Goal: Information Seeking & Learning: Learn about a topic

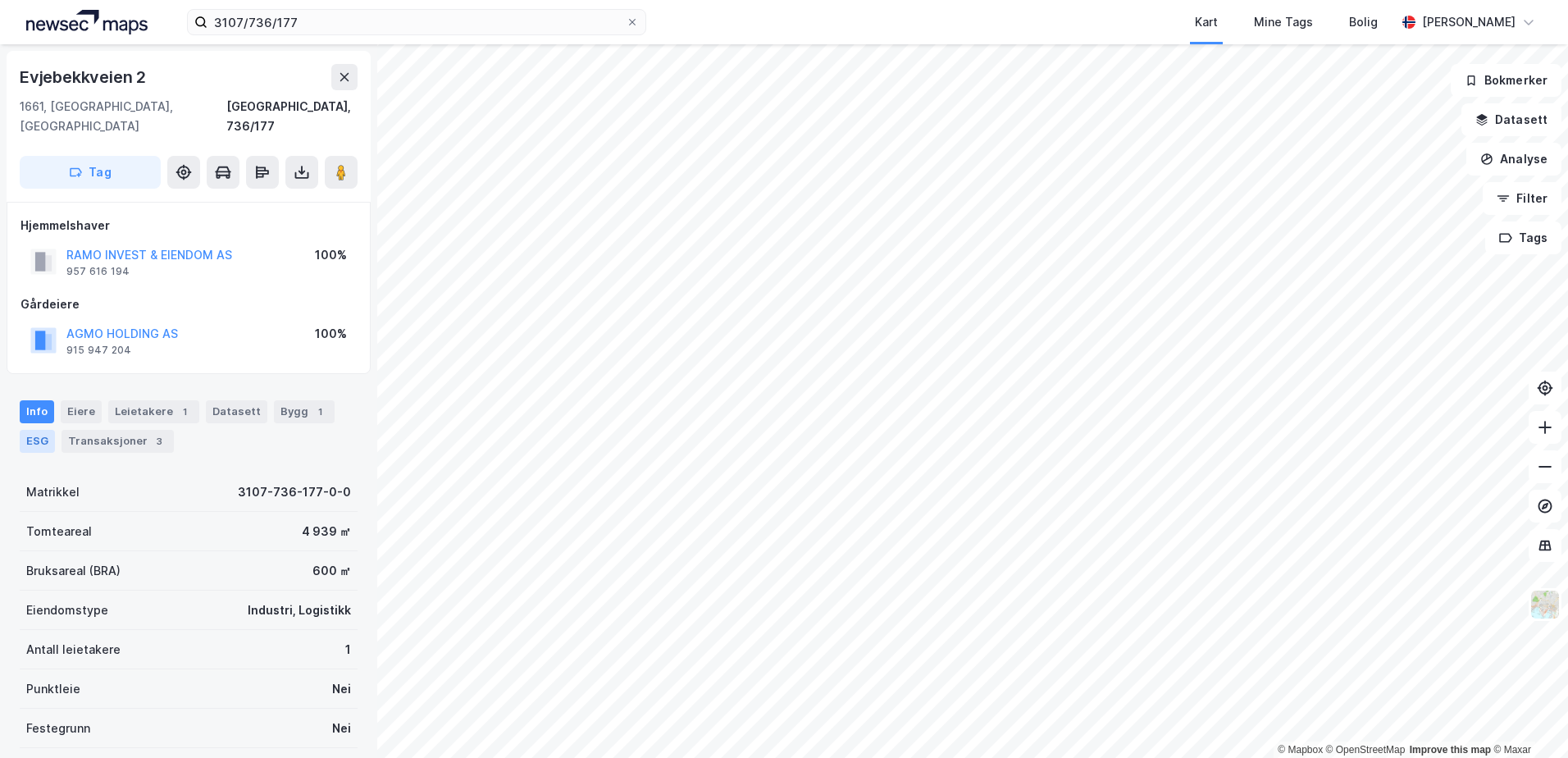
click at [27, 429] on div "ESG" at bounding box center [37, 441] width 35 height 23
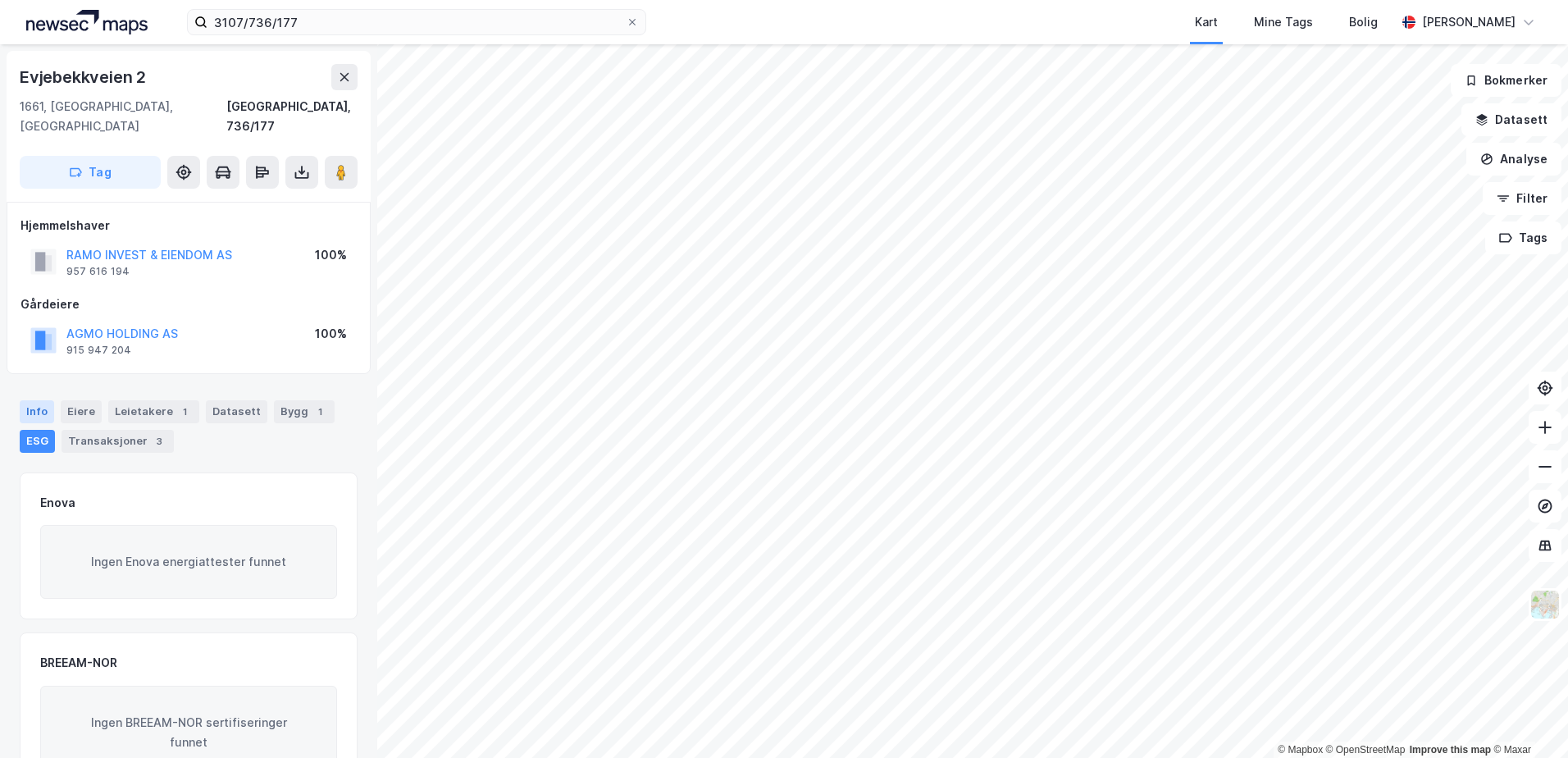
click at [27, 400] on div "Info" at bounding box center [36, 412] width 34 height 23
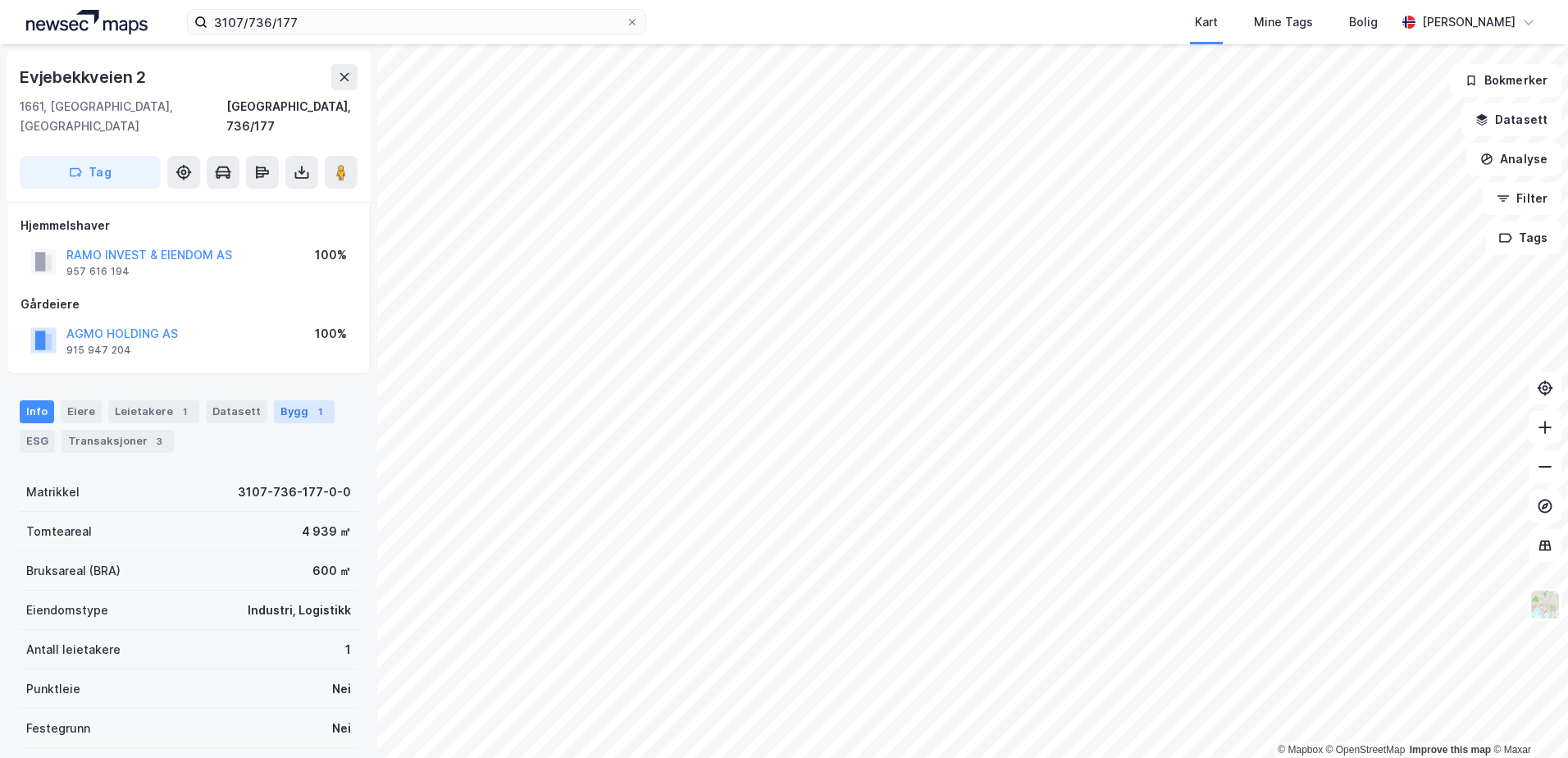
click at [290, 400] on div "Bygg 1" at bounding box center [304, 412] width 60 height 23
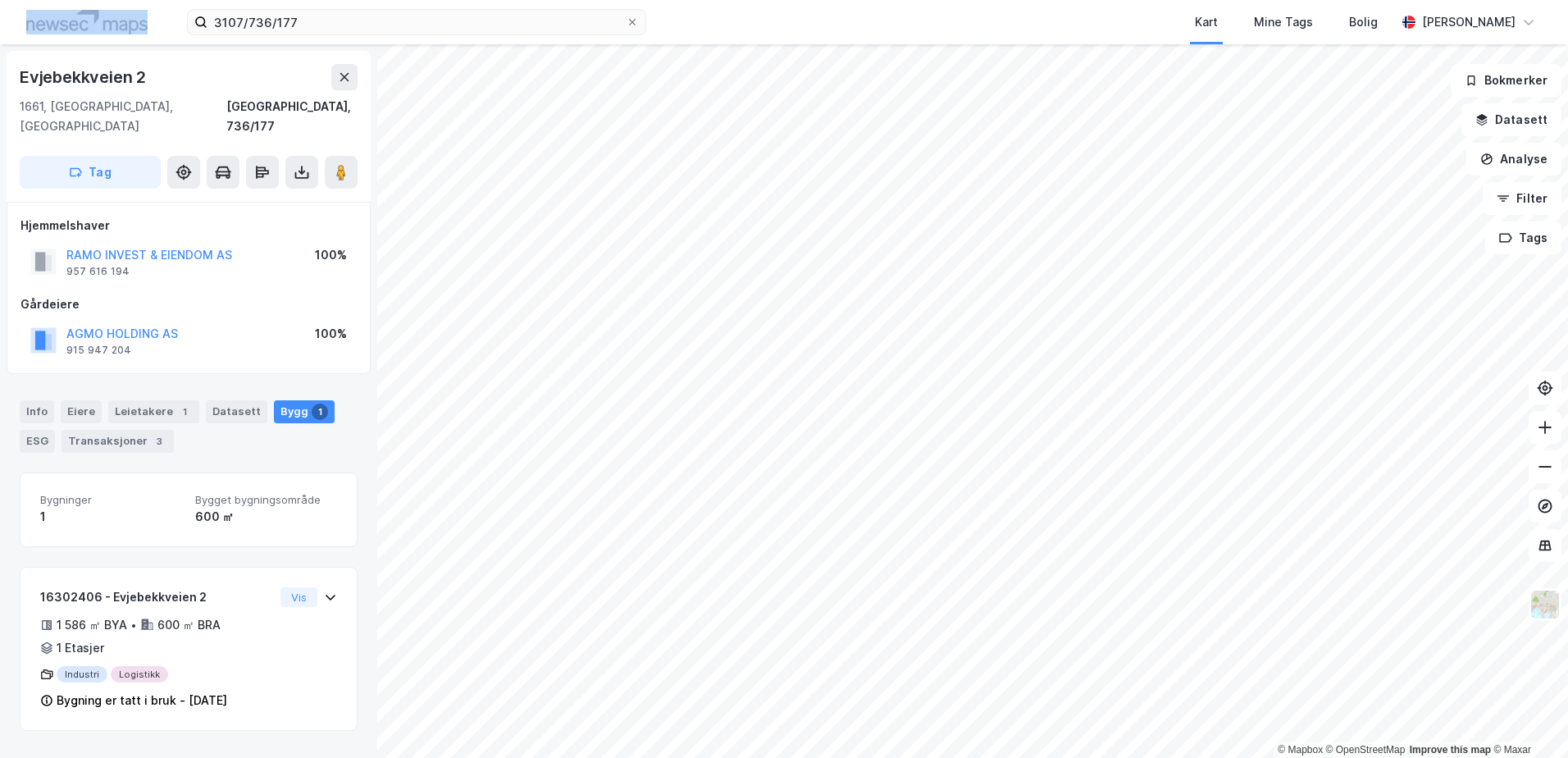
drag, startPoint x: 120, startPoint y: 17, endPoint x: 87, endPoint y: 0, distance: 37.1
click at [87, 0] on div "3107/736/177 Kart Mine Tags Bolig Tone Åril Lilleaas" at bounding box center [784, 21] width 1568 height 44
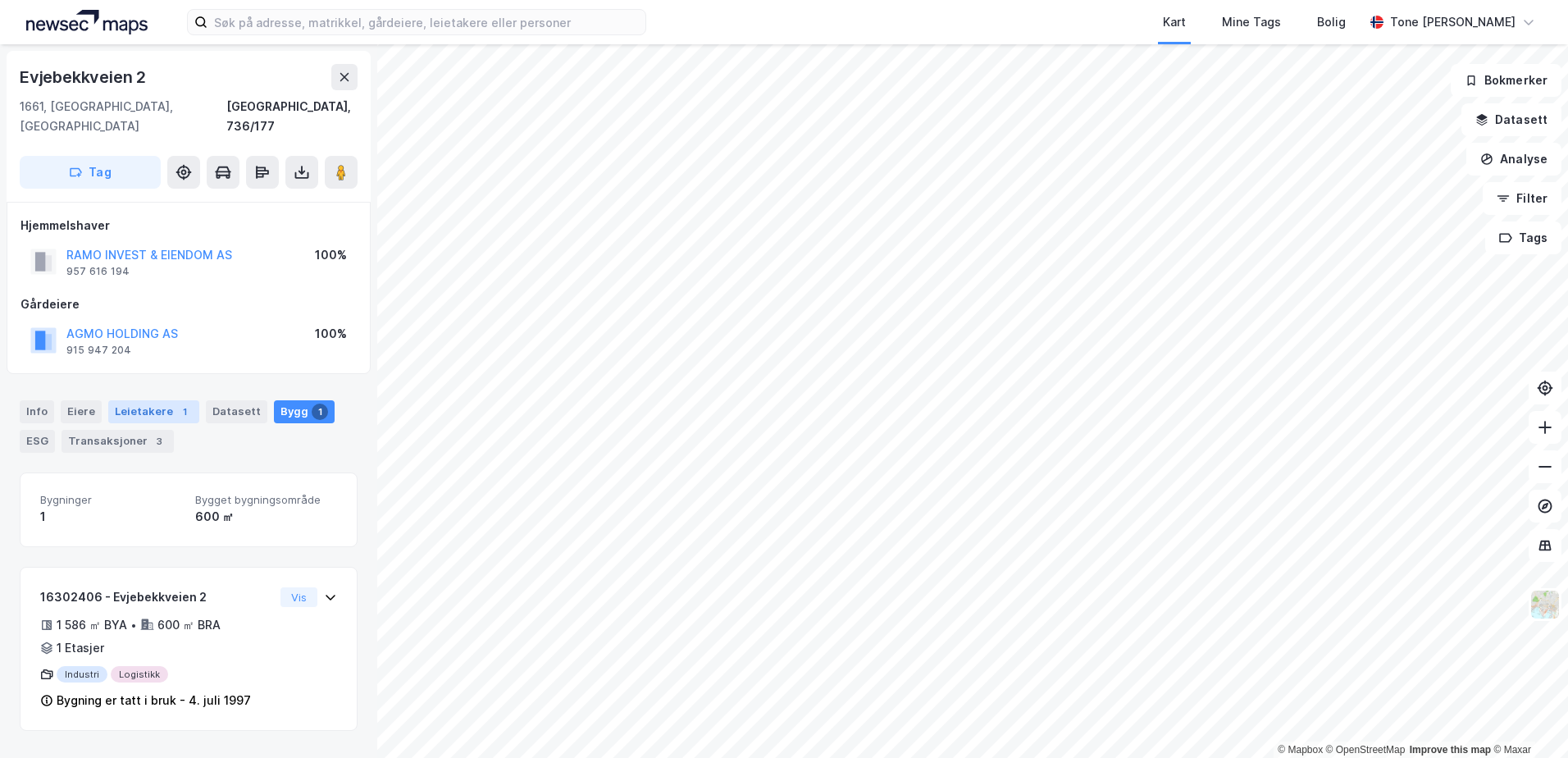
click at [146, 400] on div "Leietakere 1" at bounding box center [153, 412] width 91 height 23
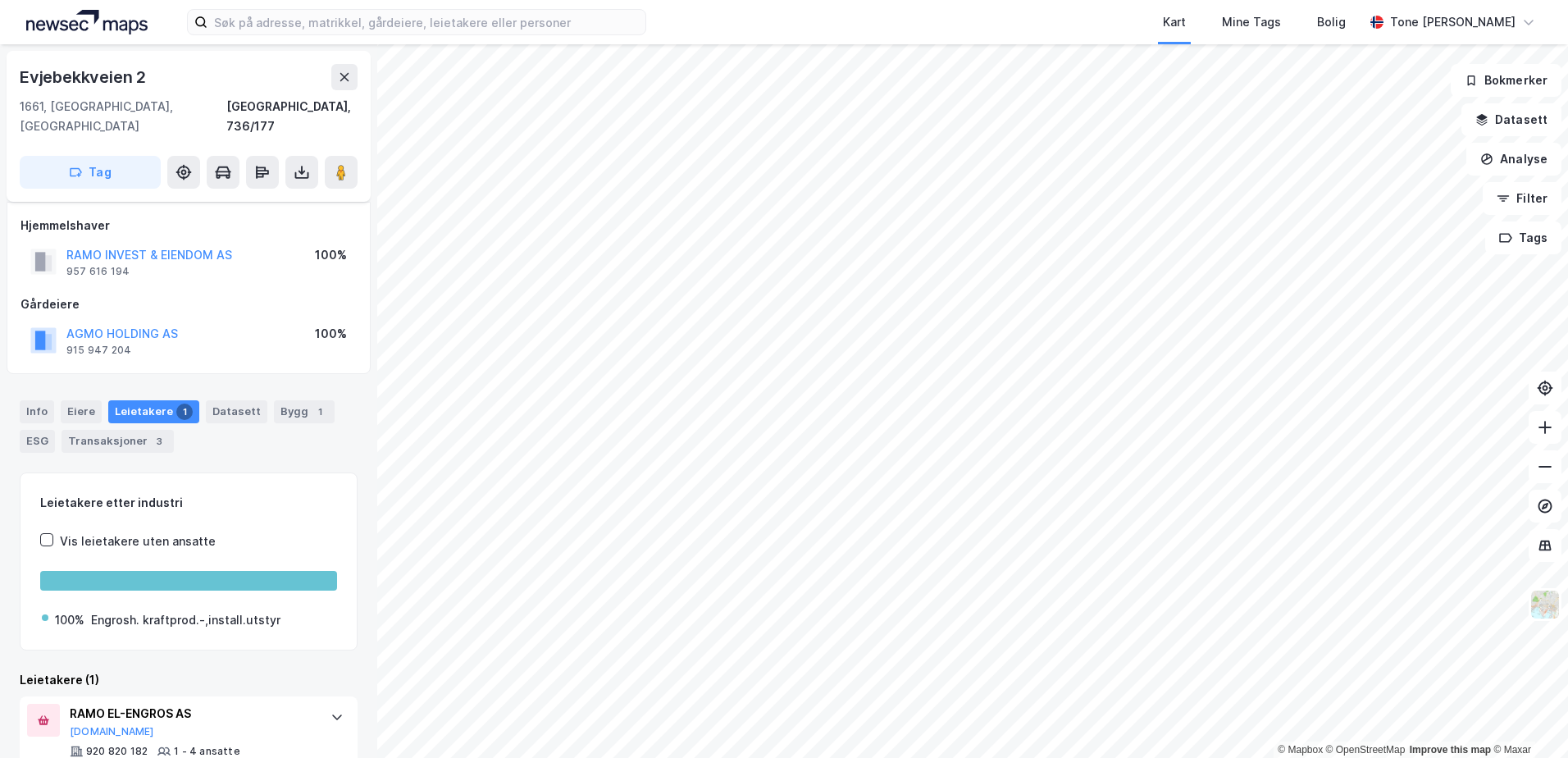
scroll to position [27, 0]
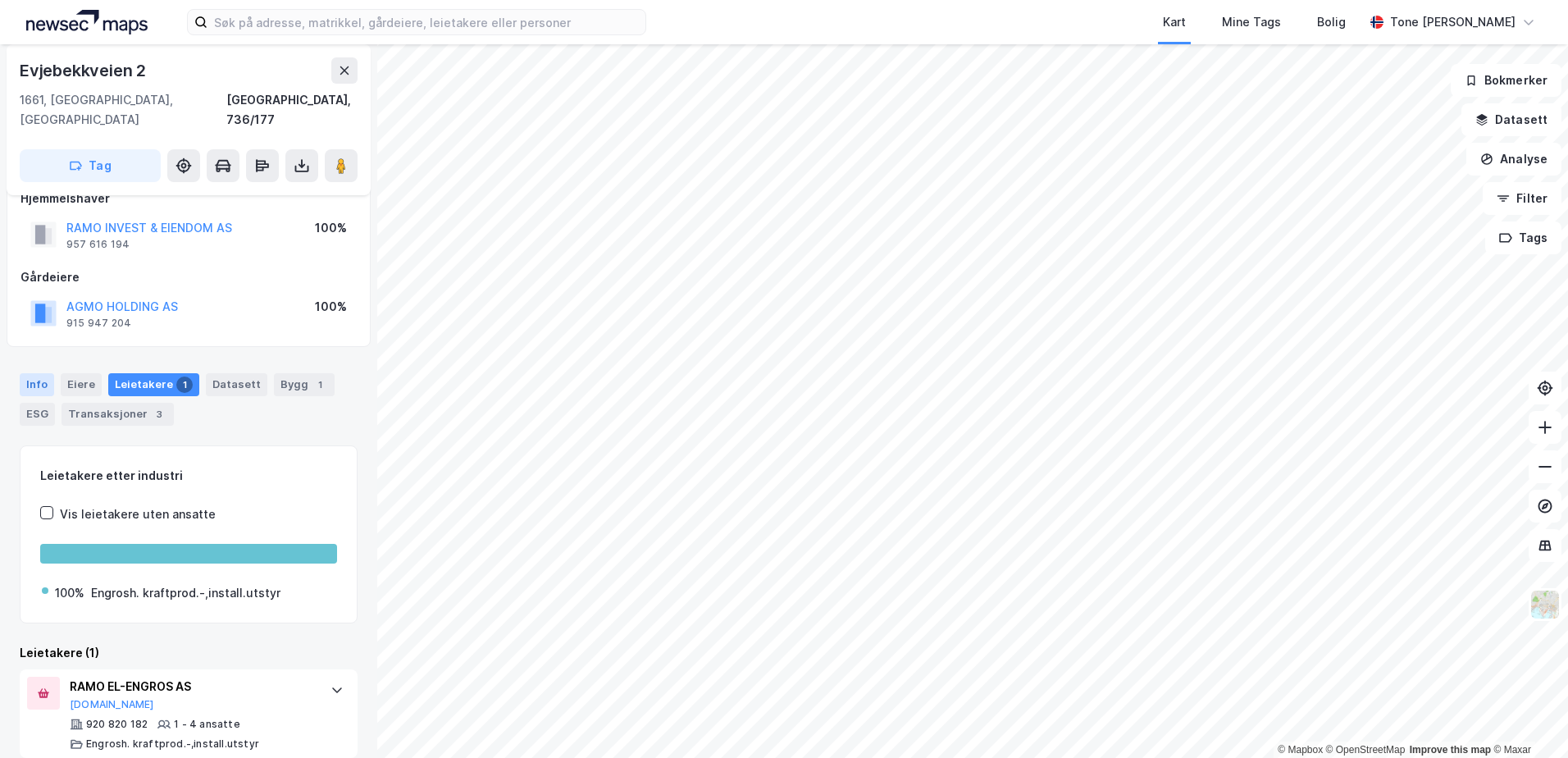
click at [25, 373] on div "Info" at bounding box center [36, 384] width 34 height 23
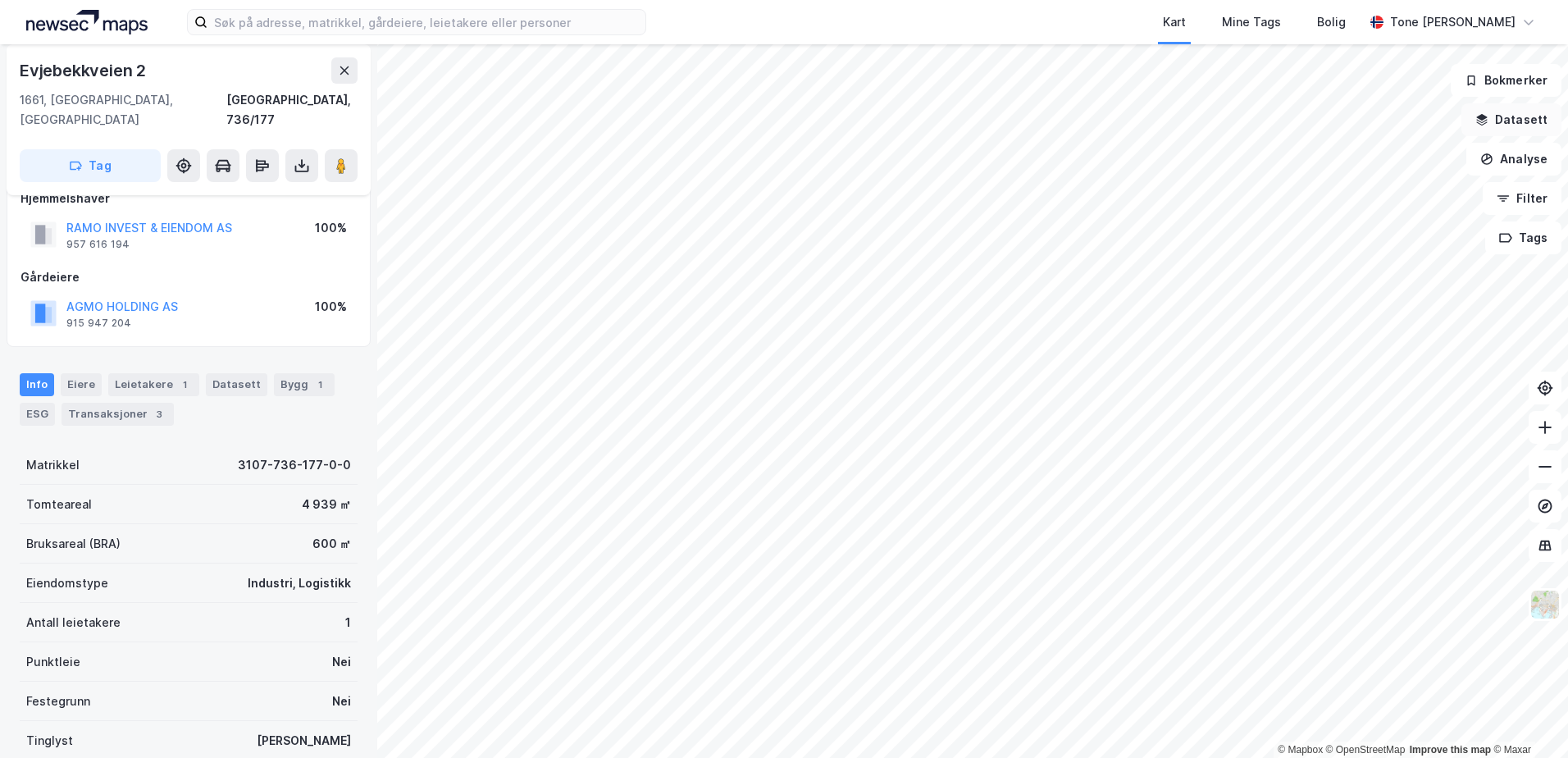
click at [1503, 114] on button "Datasett" at bounding box center [1511, 120] width 101 height 33
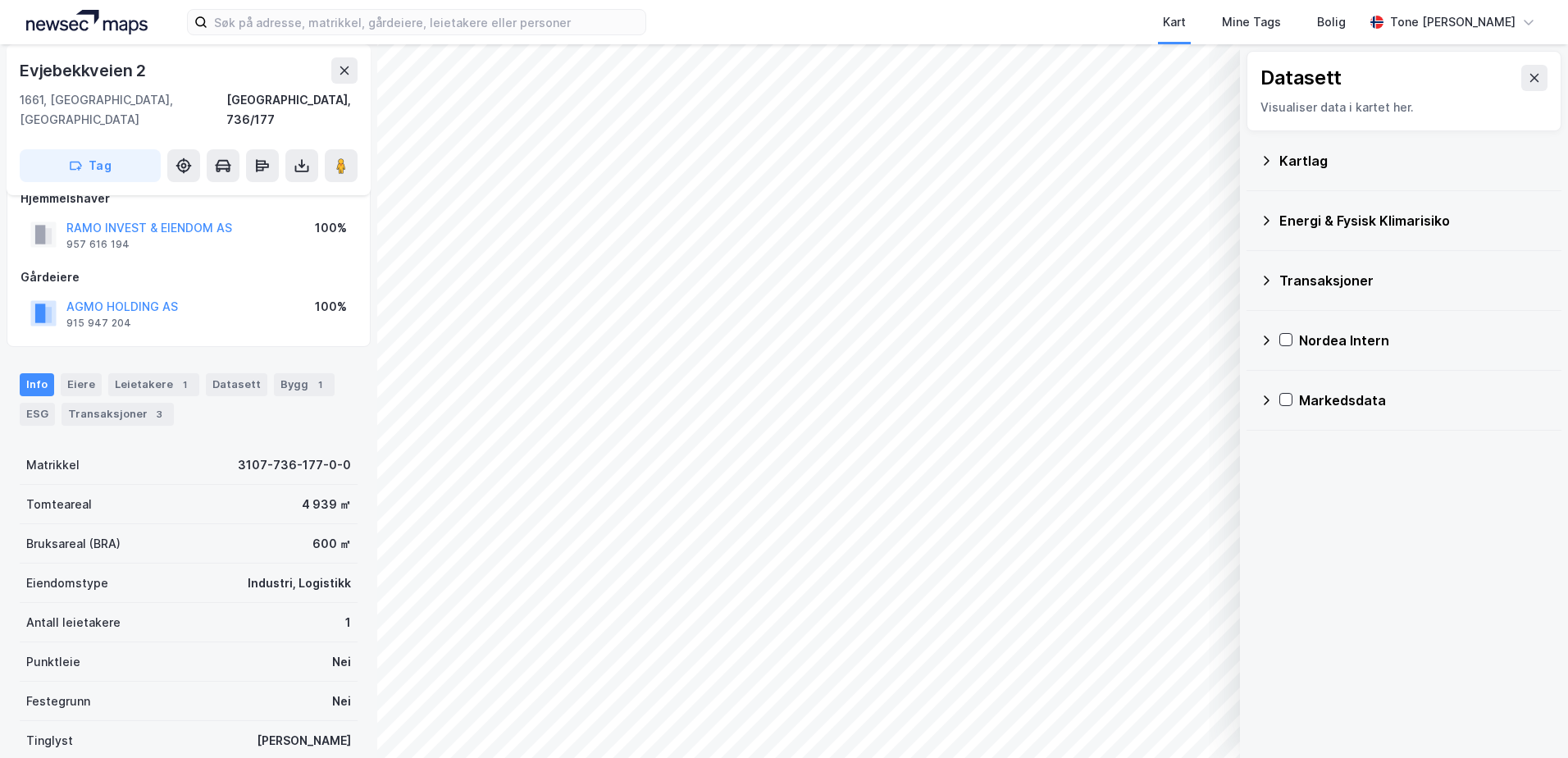
click at [1307, 161] on div "Kartlag" at bounding box center [1414, 161] width 269 height 20
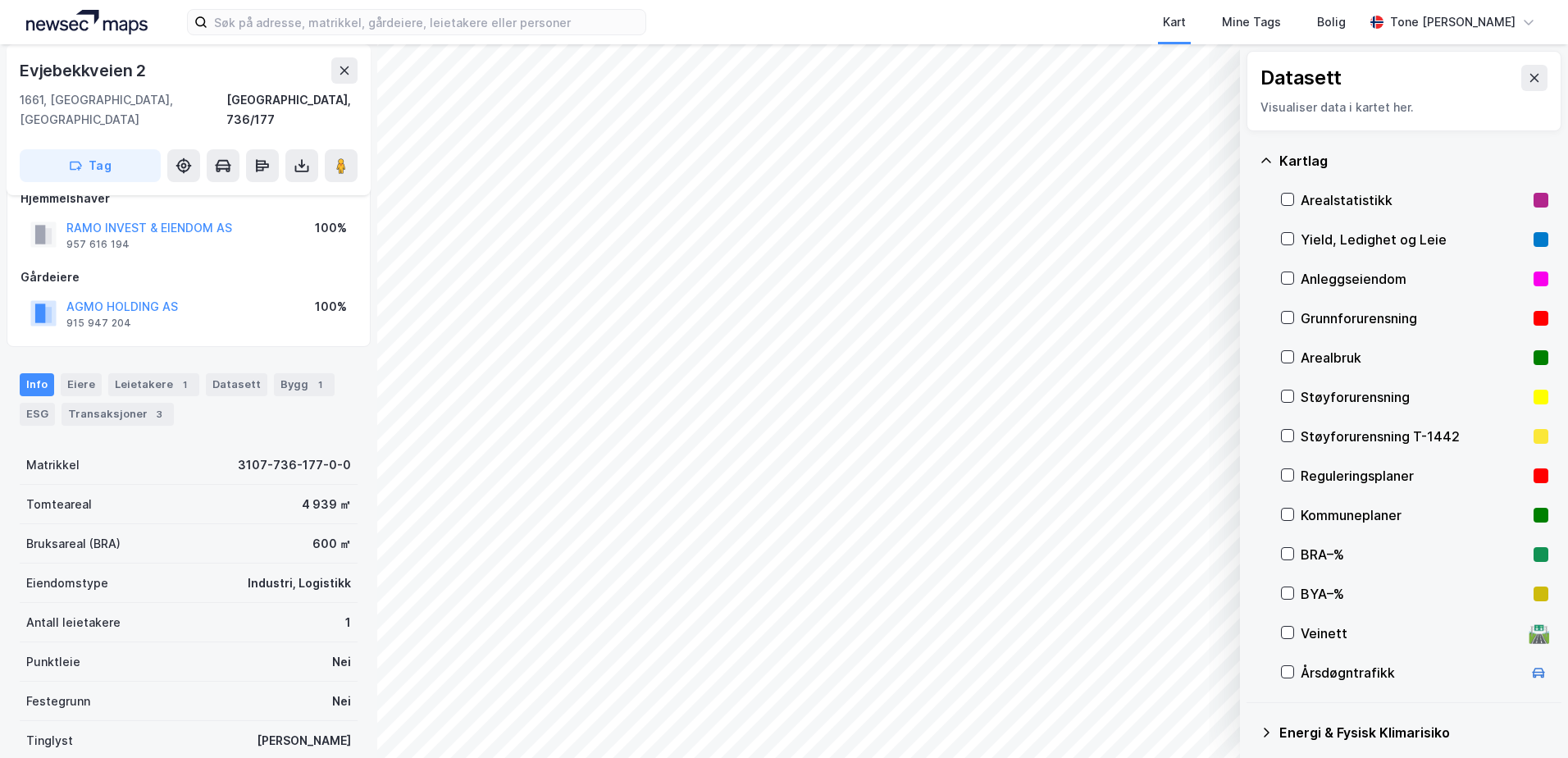
click at [1332, 315] on div "Grunnforurensning" at bounding box center [1414, 318] width 226 height 20
click at [1354, 316] on div "Grunnforurensning" at bounding box center [1414, 318] width 226 height 20
click at [1268, 159] on icon at bounding box center [1266, 159] width 10 height 5
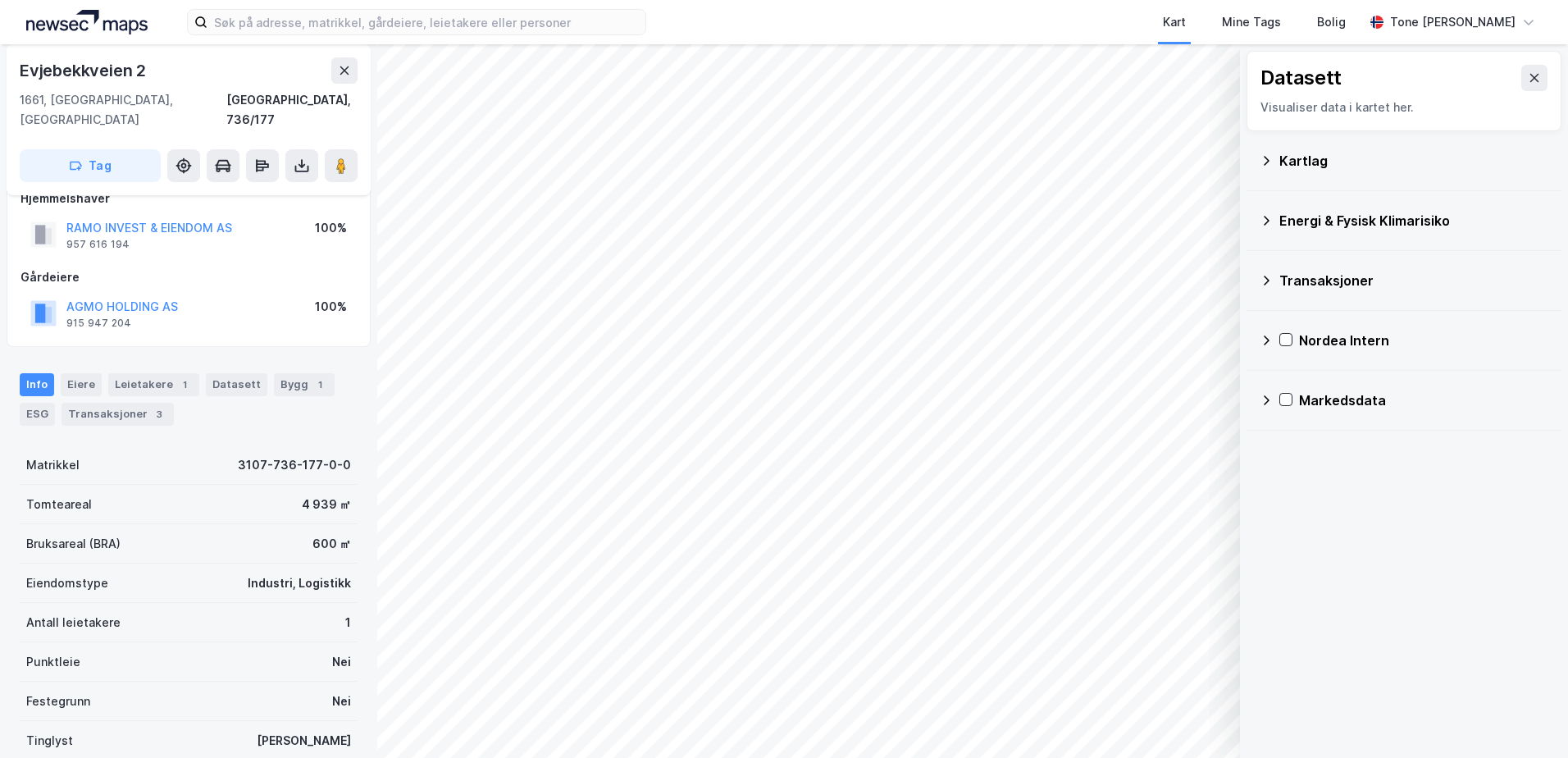
click at [1275, 223] on div "Energi & Fysisk Klimarisiko" at bounding box center [1404, 220] width 289 height 39
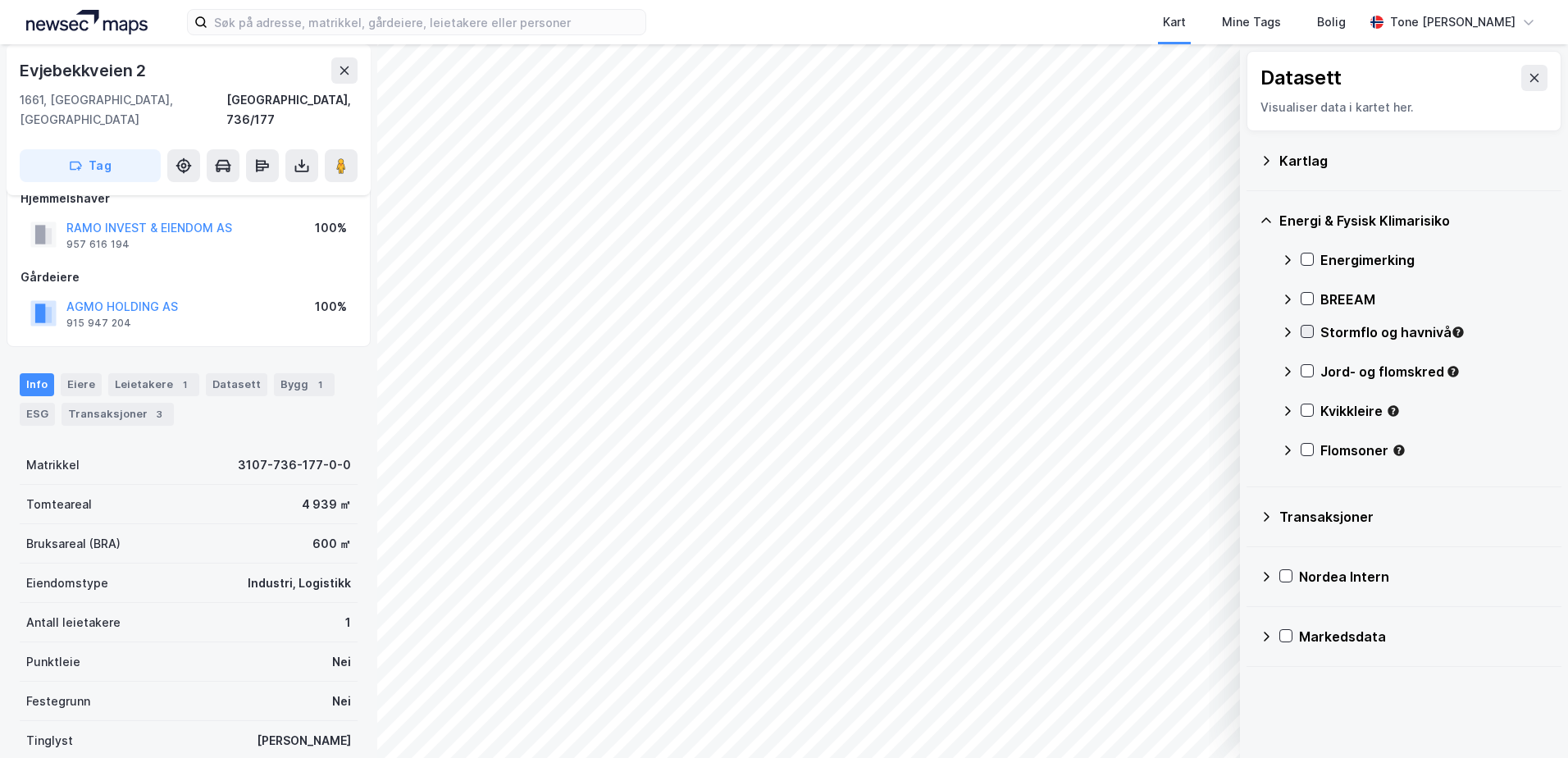
click at [1306, 331] on icon at bounding box center [1307, 332] width 12 height 12
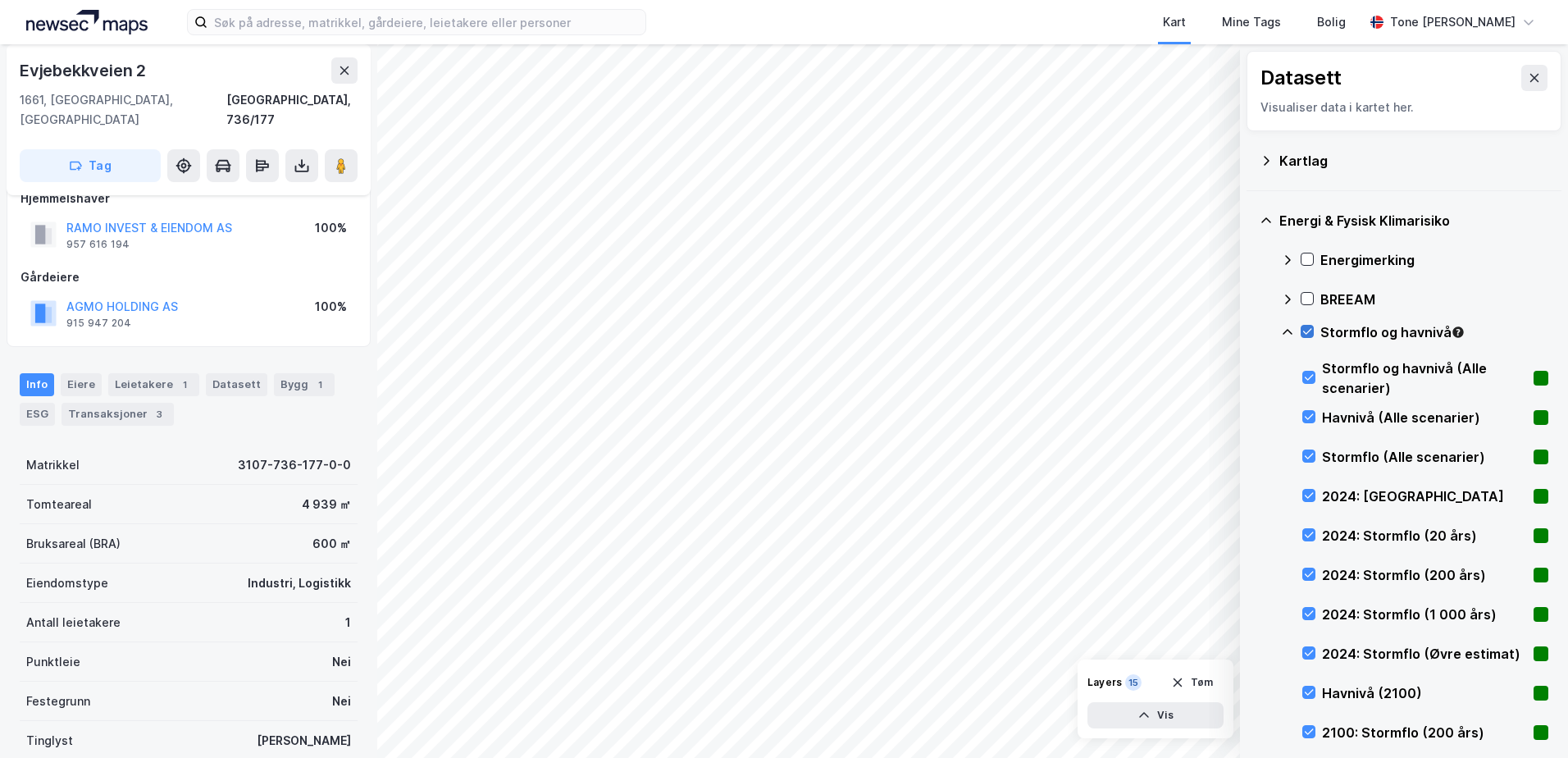
click at [1305, 330] on icon at bounding box center [1307, 332] width 12 height 12
click at [1310, 413] on icon at bounding box center [1309, 417] width 12 height 12
click at [1309, 459] on icon at bounding box center [1308, 457] width 9 height 6
click at [1305, 418] on icon at bounding box center [1309, 417] width 12 height 12
click at [1309, 451] on icon at bounding box center [1309, 456] width 12 height 12
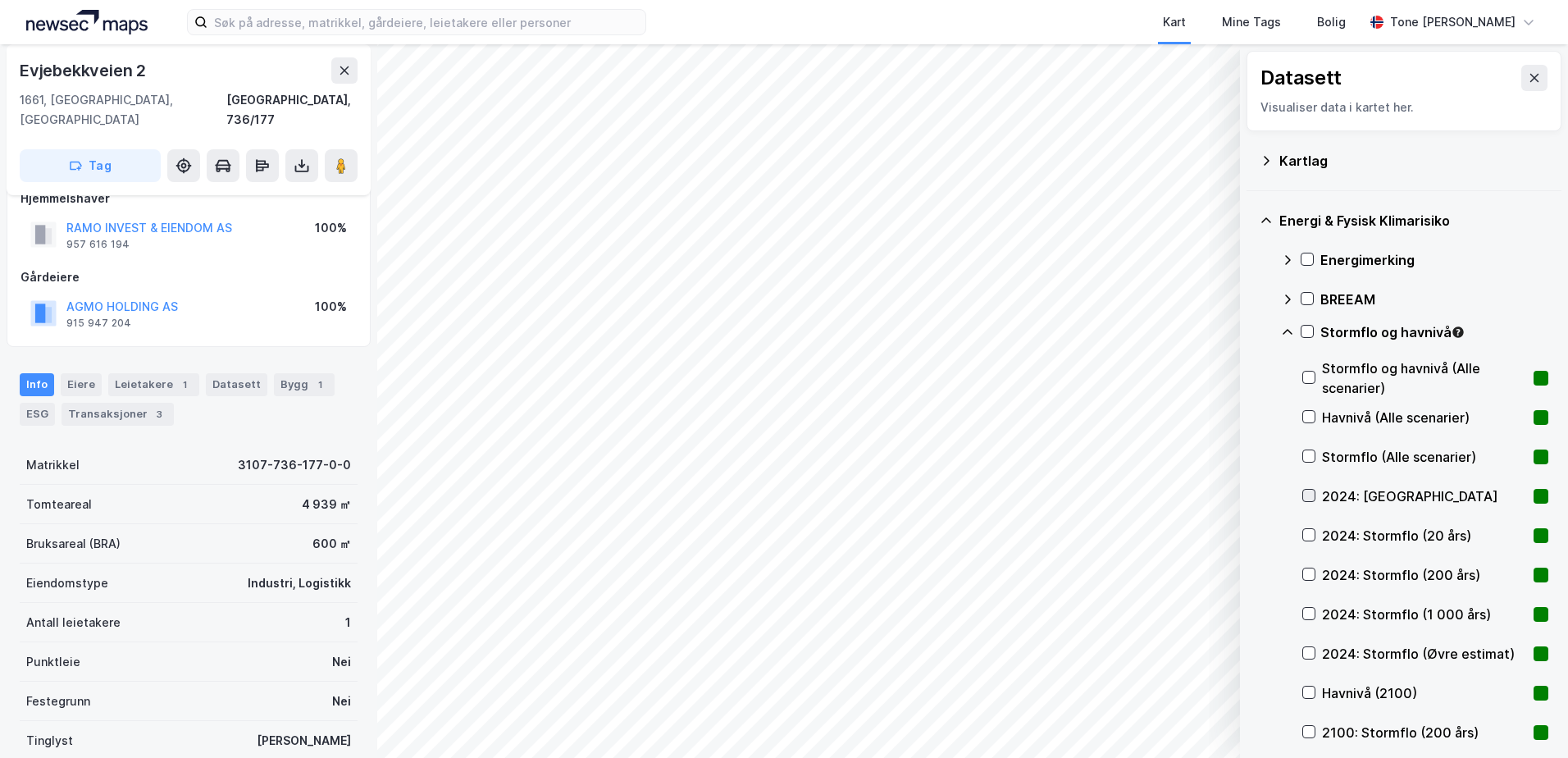
click at [1308, 490] on icon at bounding box center [1309, 496] width 12 height 12
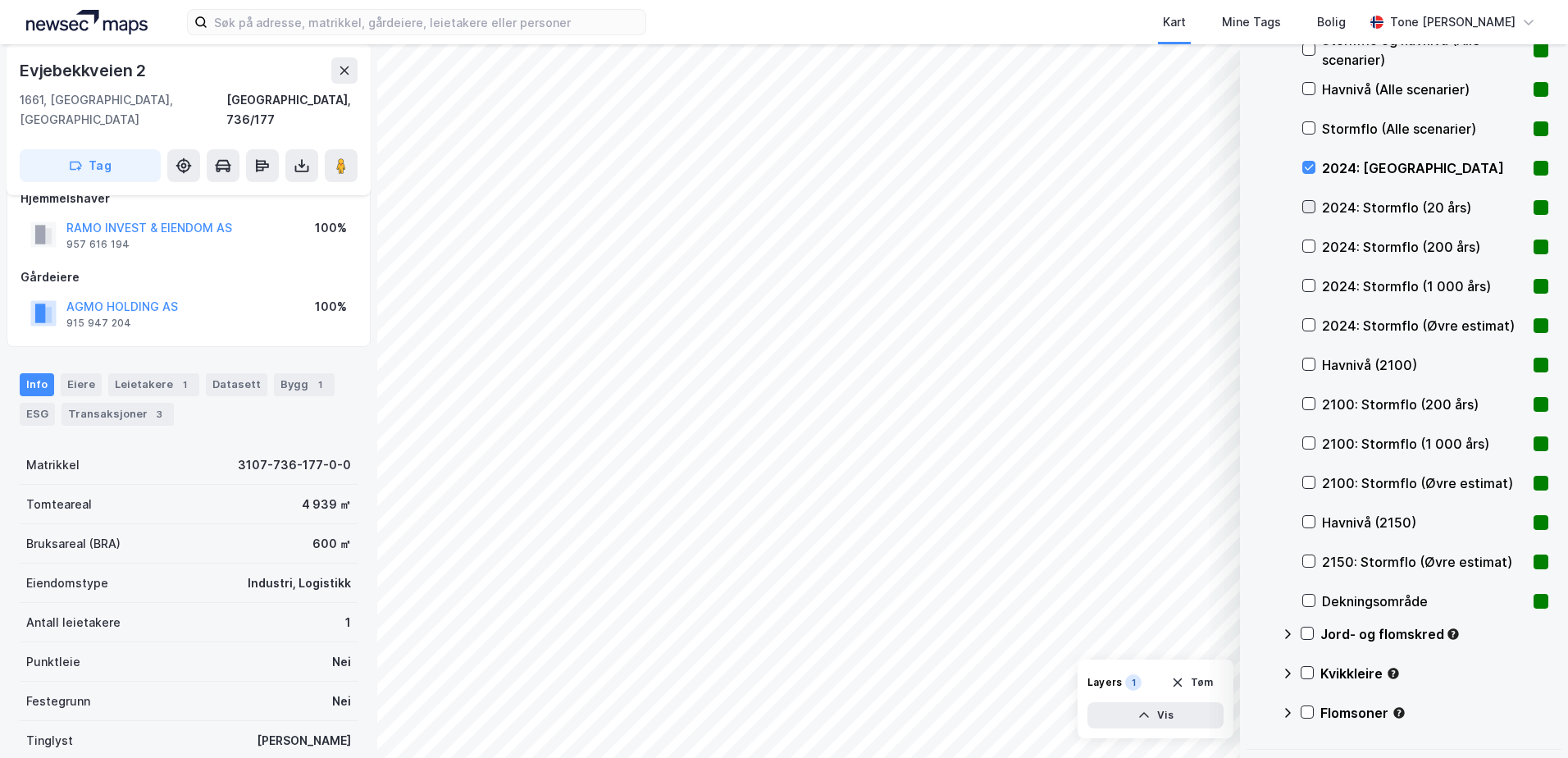
click at [1311, 203] on icon at bounding box center [1309, 207] width 12 height 12
click at [1310, 242] on icon at bounding box center [1309, 246] width 12 height 12
click at [1307, 285] on icon at bounding box center [1309, 286] width 12 height 12
click at [1306, 329] on icon at bounding box center [1309, 325] width 12 height 12
click at [1306, 362] on icon at bounding box center [1309, 364] width 12 height 12
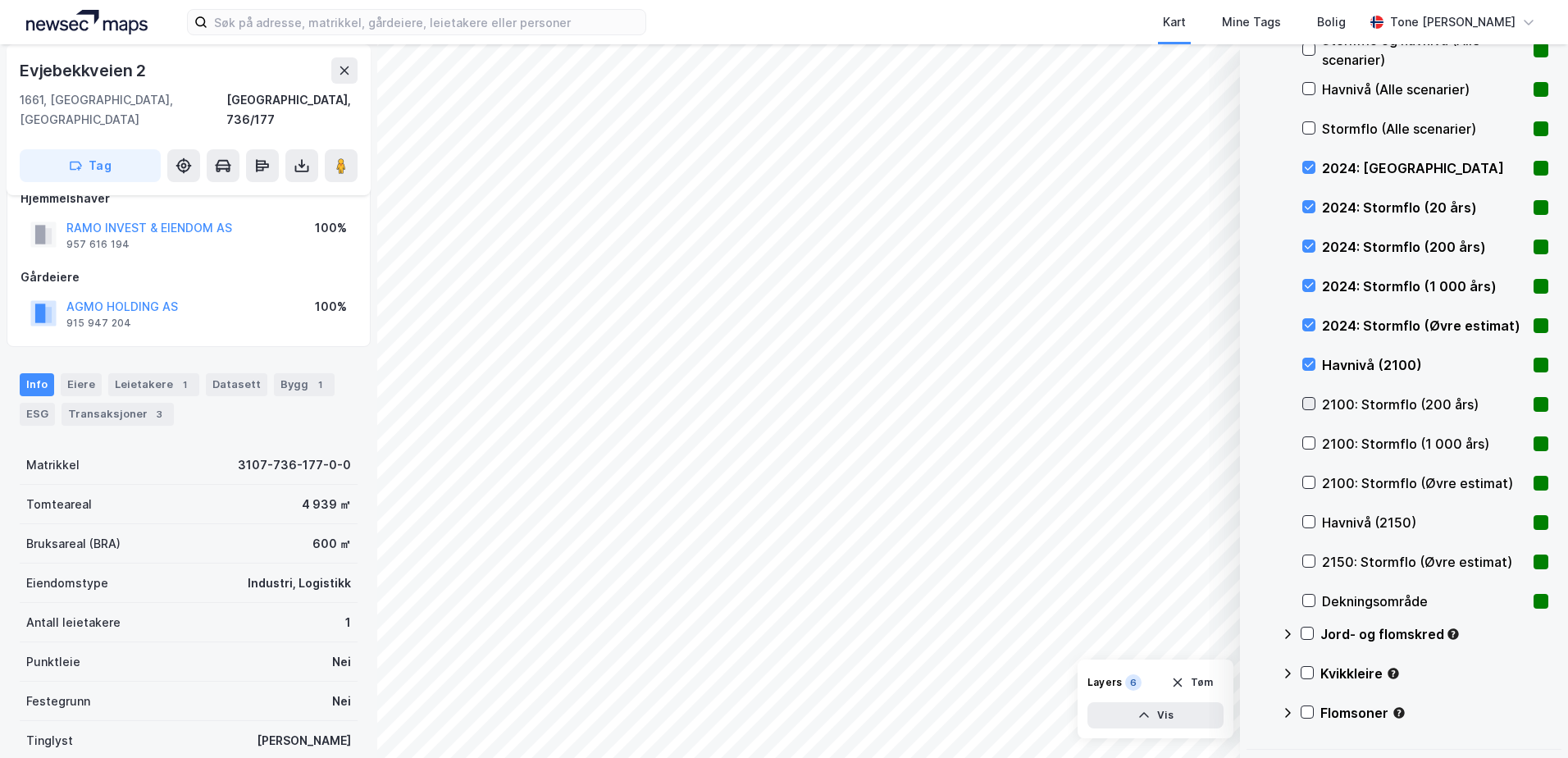
click at [1310, 407] on icon at bounding box center [1309, 404] width 12 height 12
click at [1310, 442] on icon at bounding box center [1309, 443] width 12 height 12
click at [1310, 485] on icon at bounding box center [1309, 482] width 12 height 12
click at [1309, 477] on icon at bounding box center [1309, 482] width 12 height 12
click at [1310, 394] on div "2100: Stormflo (200 års)" at bounding box center [1426, 404] width 246 height 39
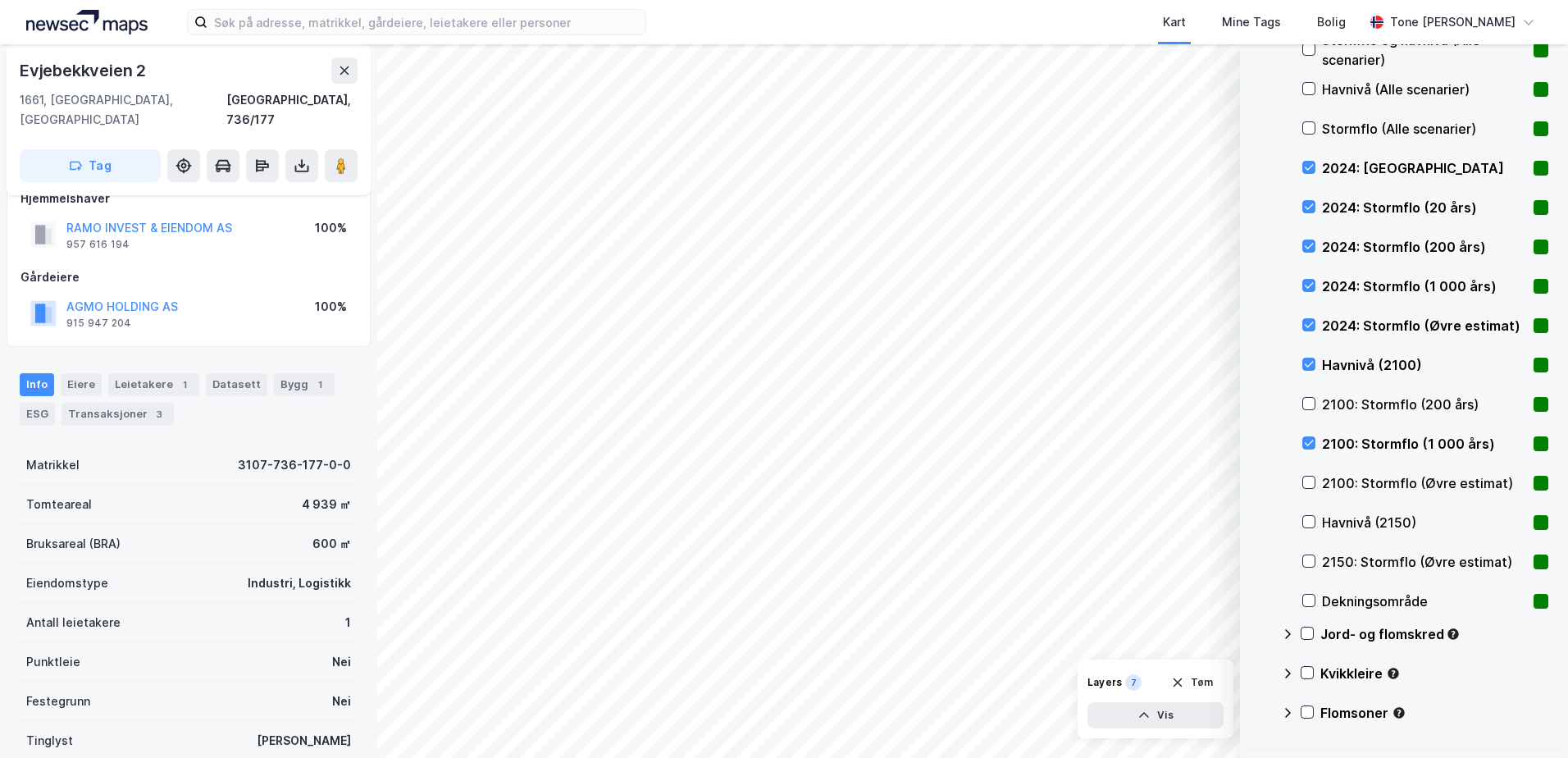
click at [1301, 442] on div "Energimerking BREEAM Stormflo og havnivå Stormflo og havnivå (Alle scenarier) H…" at bounding box center [1415, 325] width 267 height 826
click at [1309, 442] on icon at bounding box center [1309, 443] width 12 height 12
click at [1312, 518] on icon at bounding box center [1309, 522] width 12 height 12
click at [1313, 559] on icon at bounding box center [1309, 561] width 12 height 12
click at [1313, 559] on icon at bounding box center [1308, 561] width 9 height 6
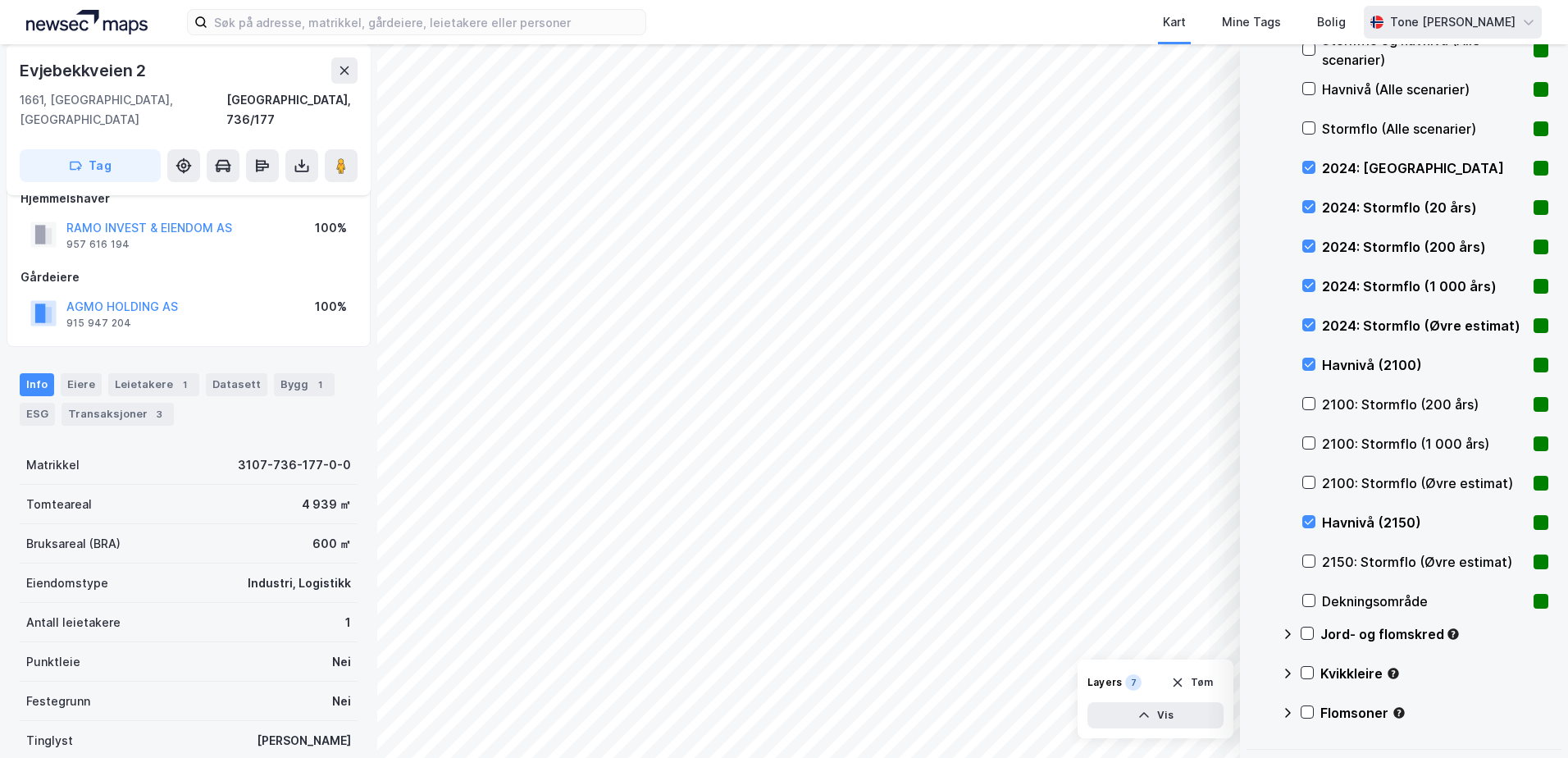
click at [1490, 21] on div "Tone [PERSON_NAME]" at bounding box center [1453, 22] width 126 height 20
click at [1248, 58] on div "Engelsk" at bounding box center [1222, 61] width 214 height 39
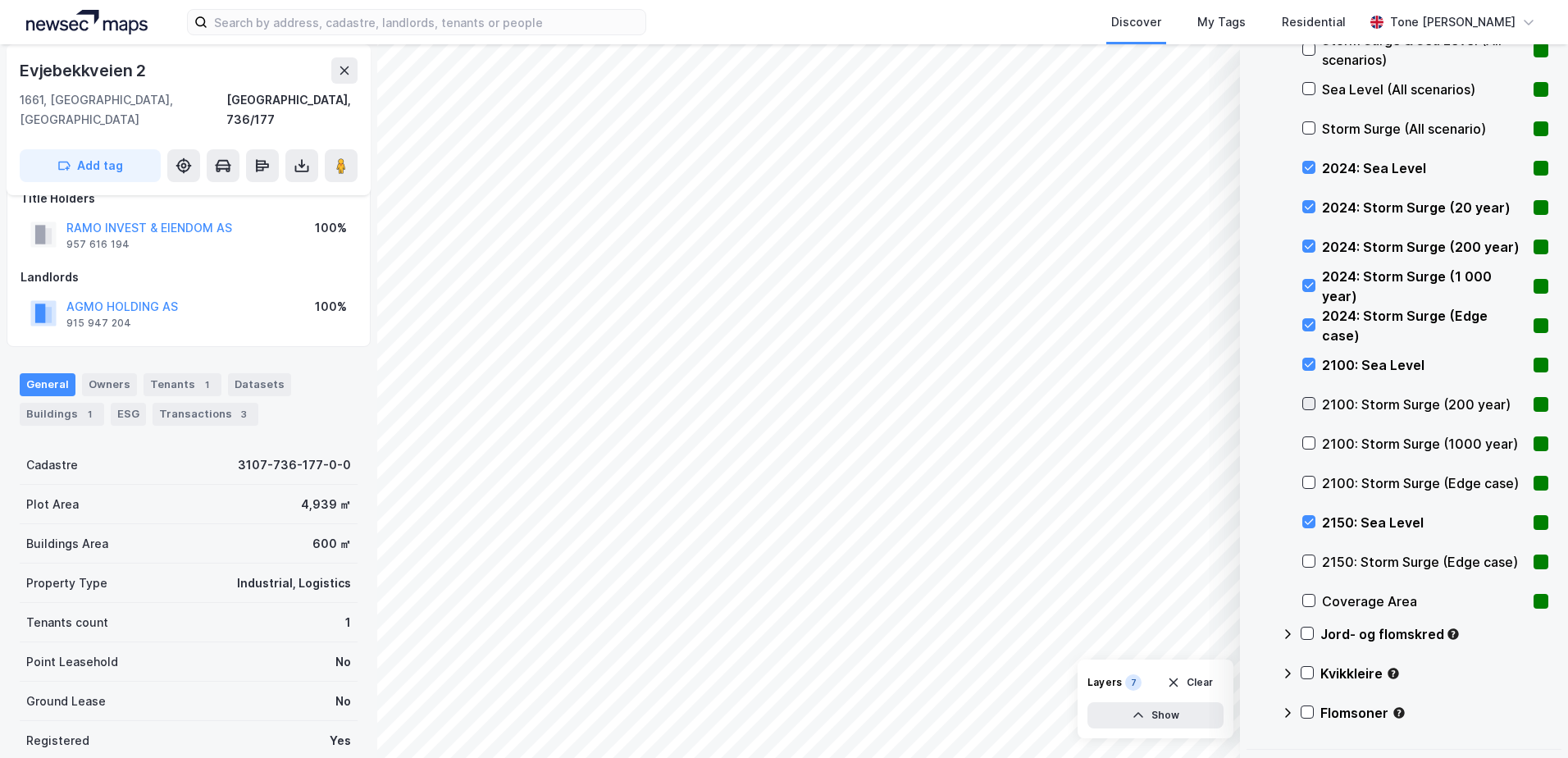
click at [1309, 399] on icon at bounding box center [1309, 404] width 12 height 12
click at [1309, 440] on icon at bounding box center [1309, 443] width 12 height 12
click at [1310, 481] on icon at bounding box center [1309, 482] width 12 height 12
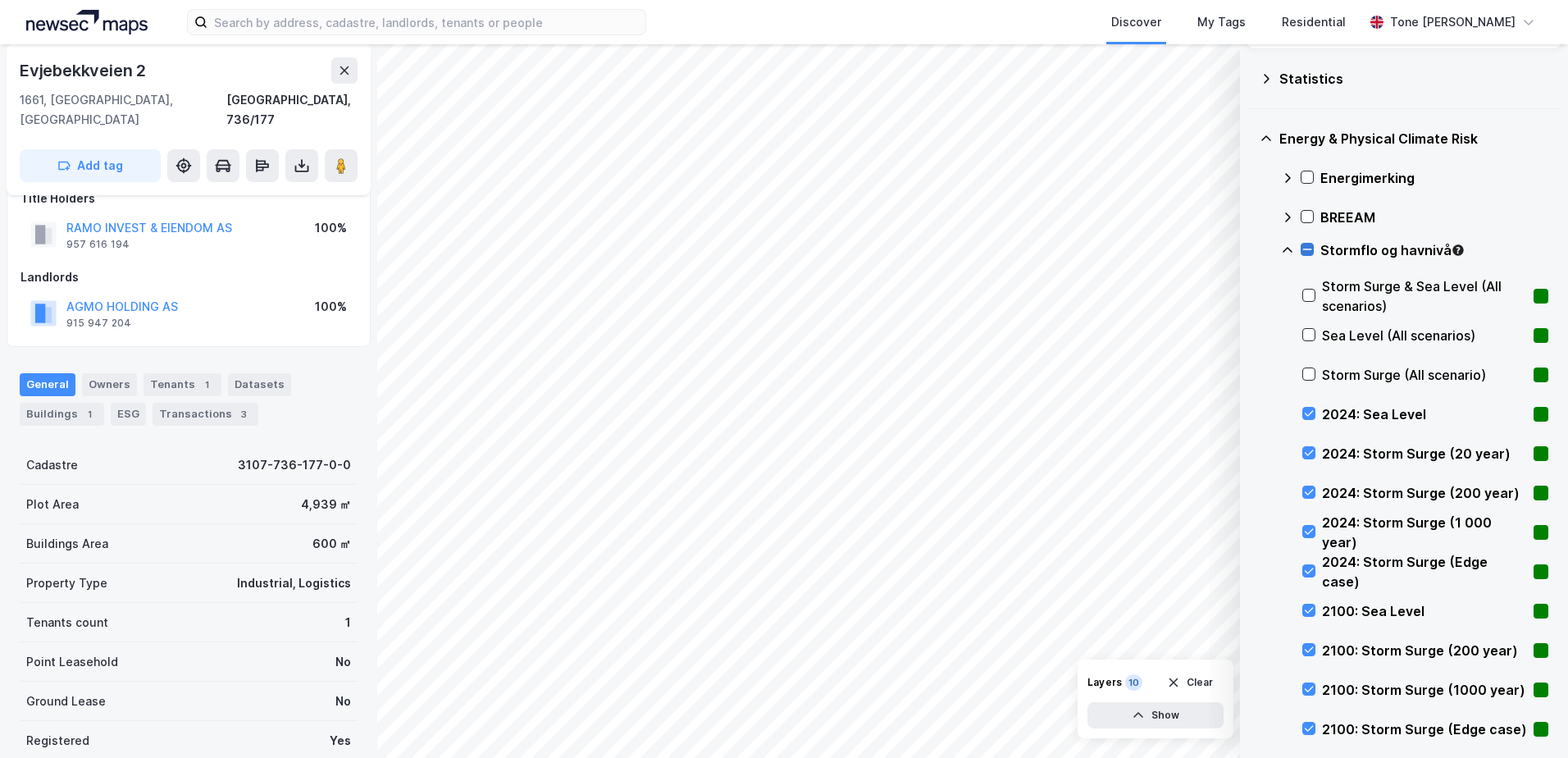
click at [1309, 248] on icon at bounding box center [1307, 250] width 12 height 12
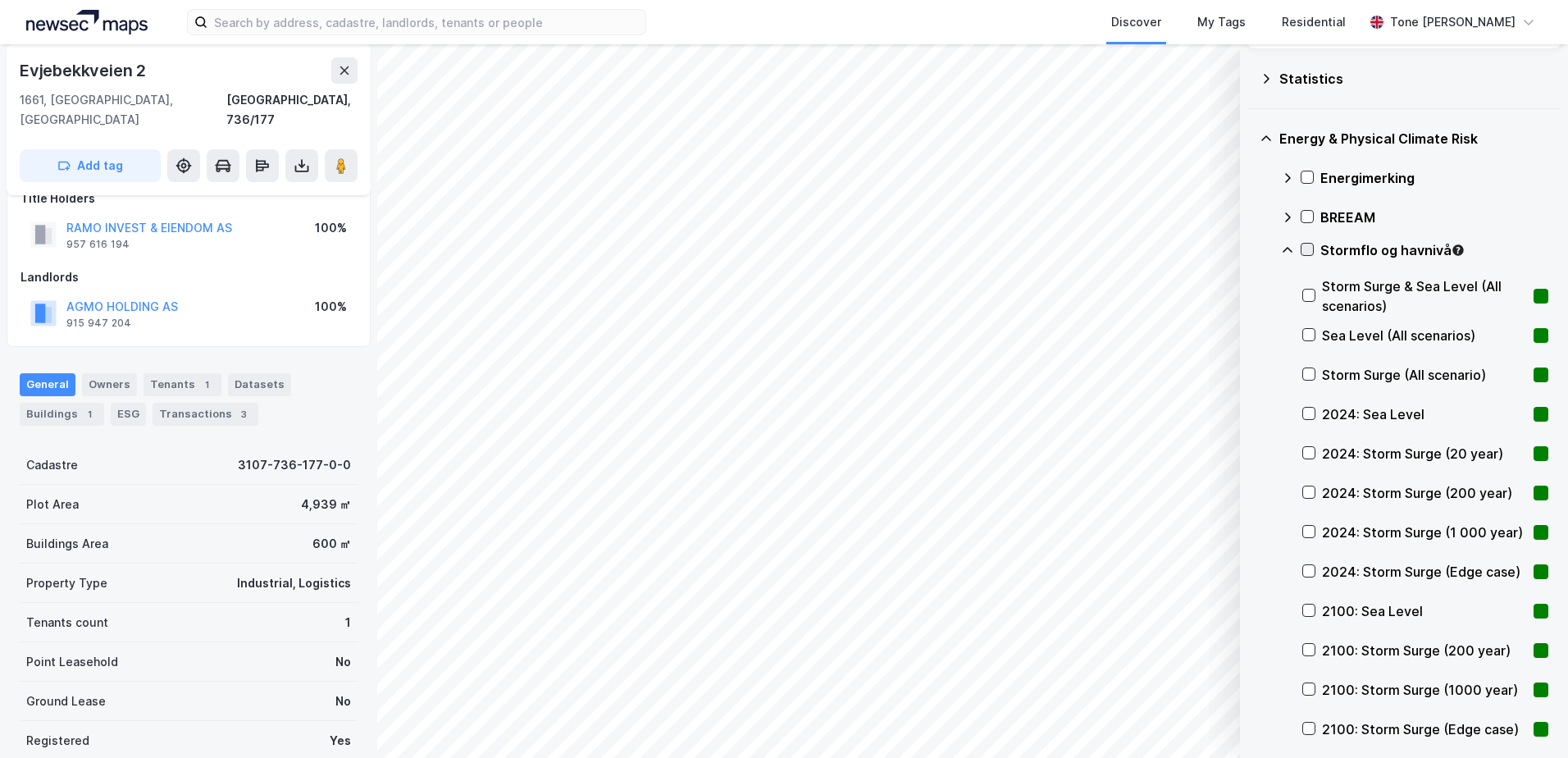
click at [1294, 251] on icon at bounding box center [1287, 250] width 13 height 13
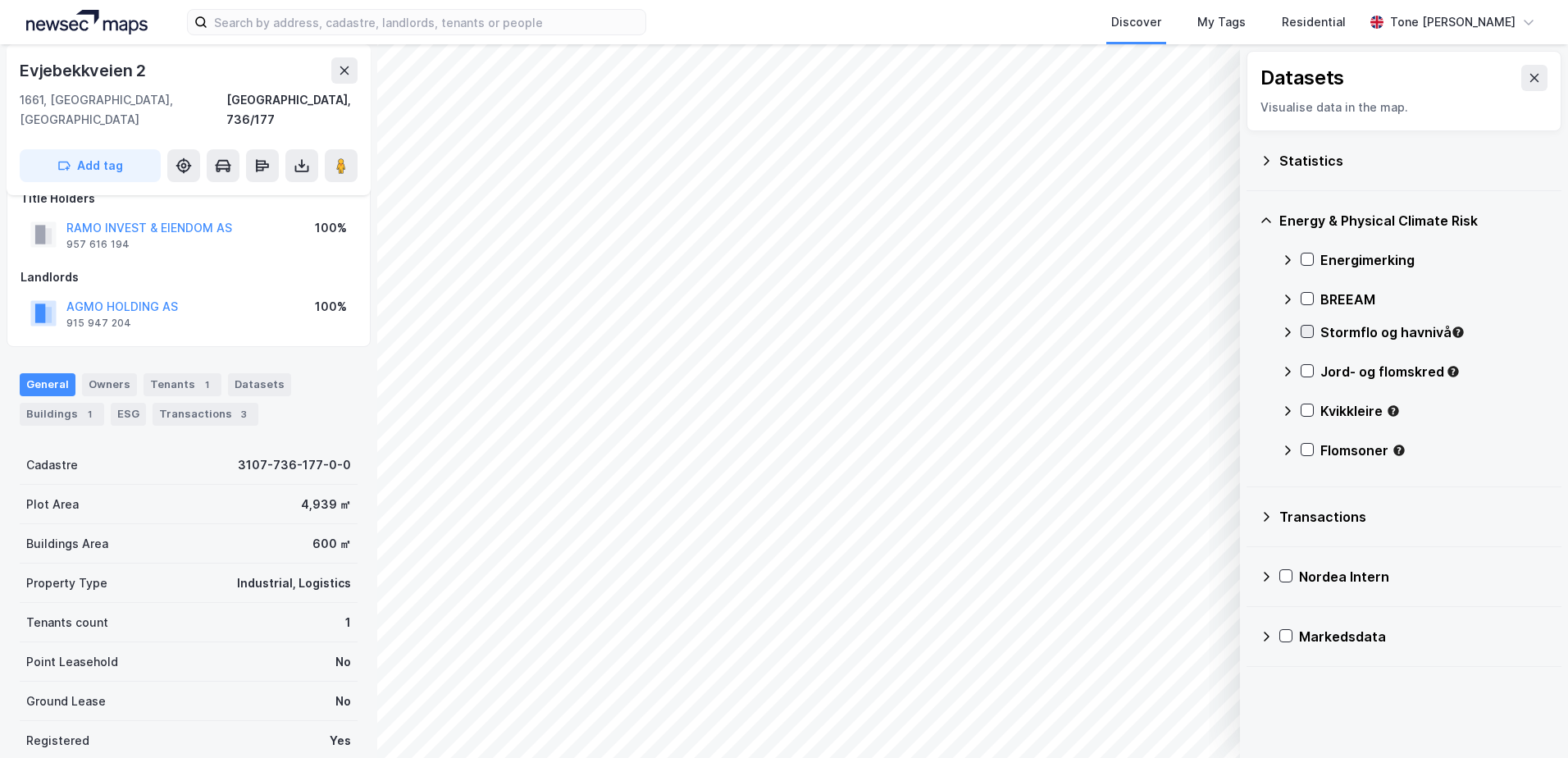
scroll to position [0, 0]
click at [1301, 368] on div at bounding box center [1307, 370] width 13 height 13
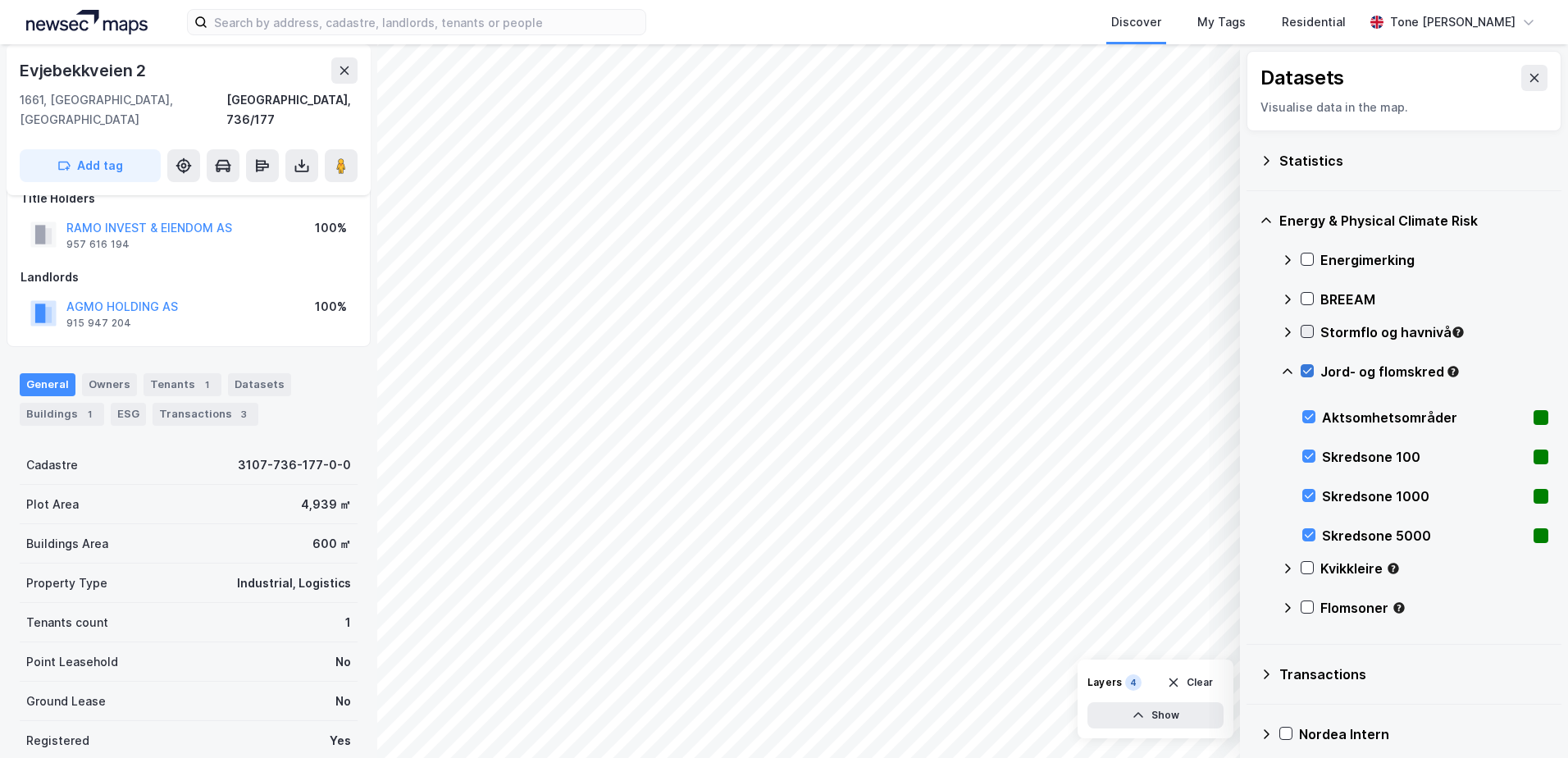
click at [1307, 372] on icon at bounding box center [1307, 371] width 12 height 12
click at [1288, 374] on icon at bounding box center [1287, 371] width 13 height 13
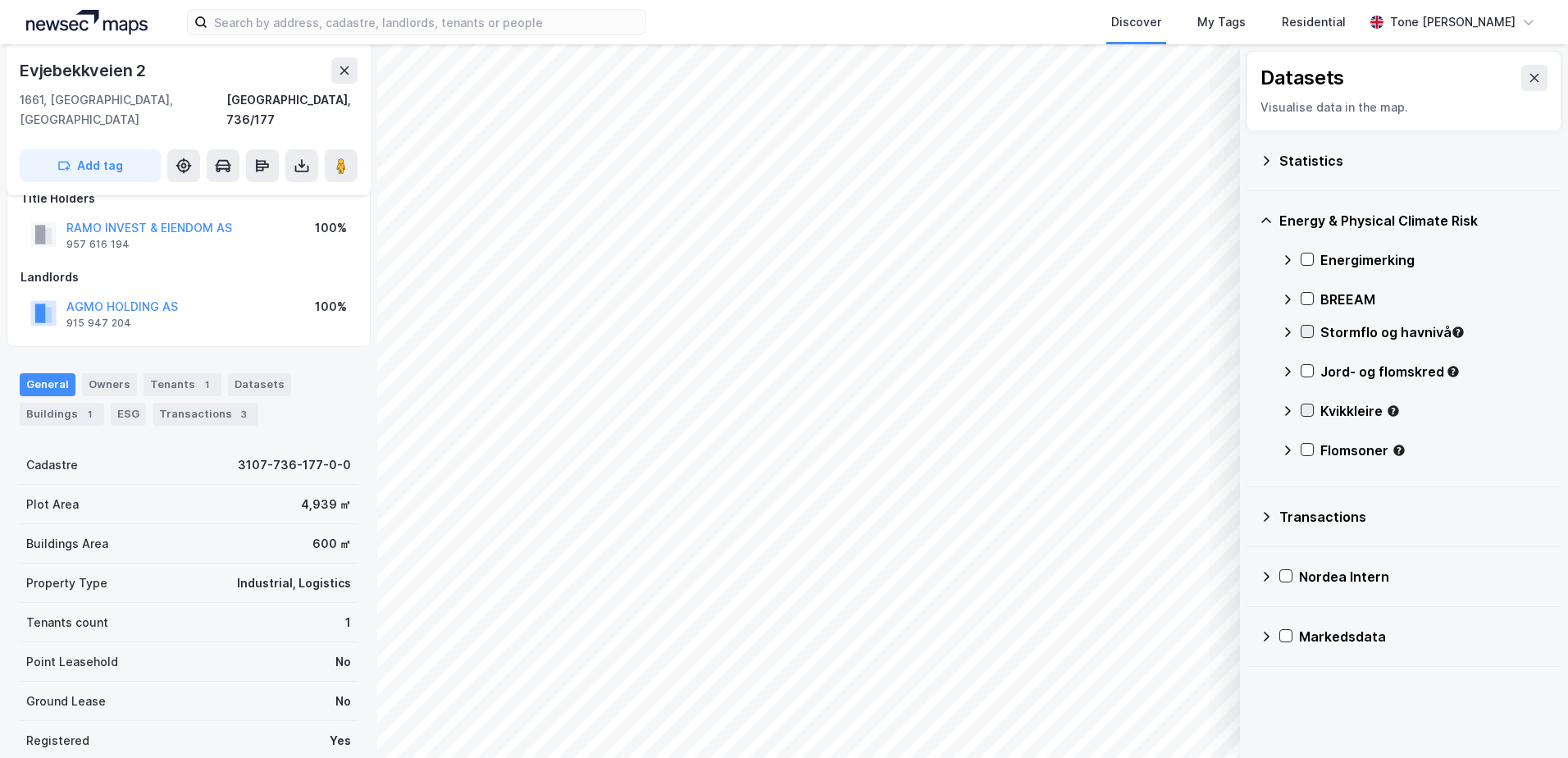
click at [1305, 414] on icon at bounding box center [1307, 410] width 12 height 12
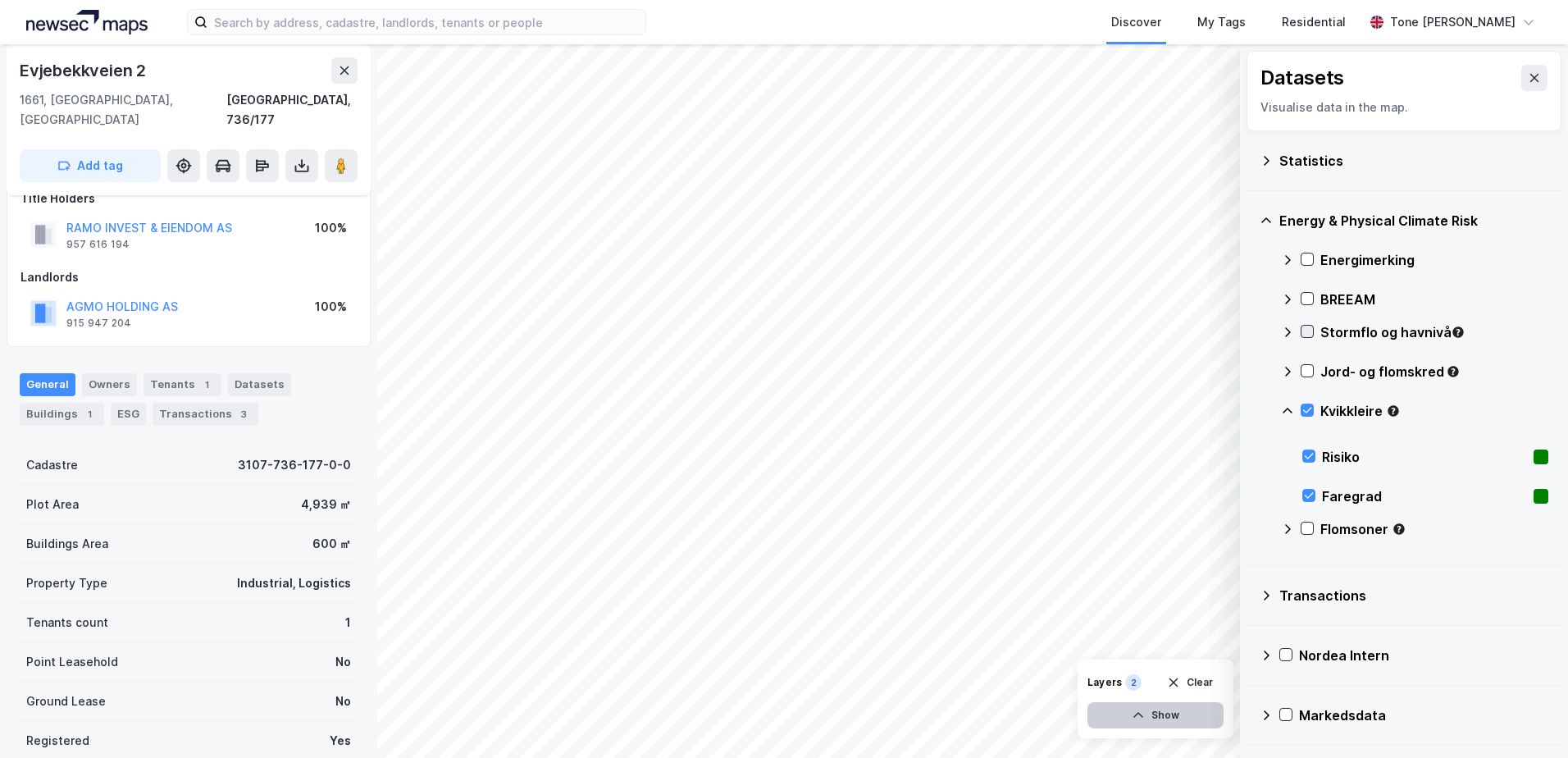
click at [1196, 712] on button "Show" at bounding box center [1156, 715] width 137 height 26
click at [1149, 643] on icon at bounding box center [1148, 640] width 12 height 8
click at [1149, 643] on icon at bounding box center [1147, 639] width 13 height 13
click at [1206, 638] on icon at bounding box center [1207, 639] width 13 height 13
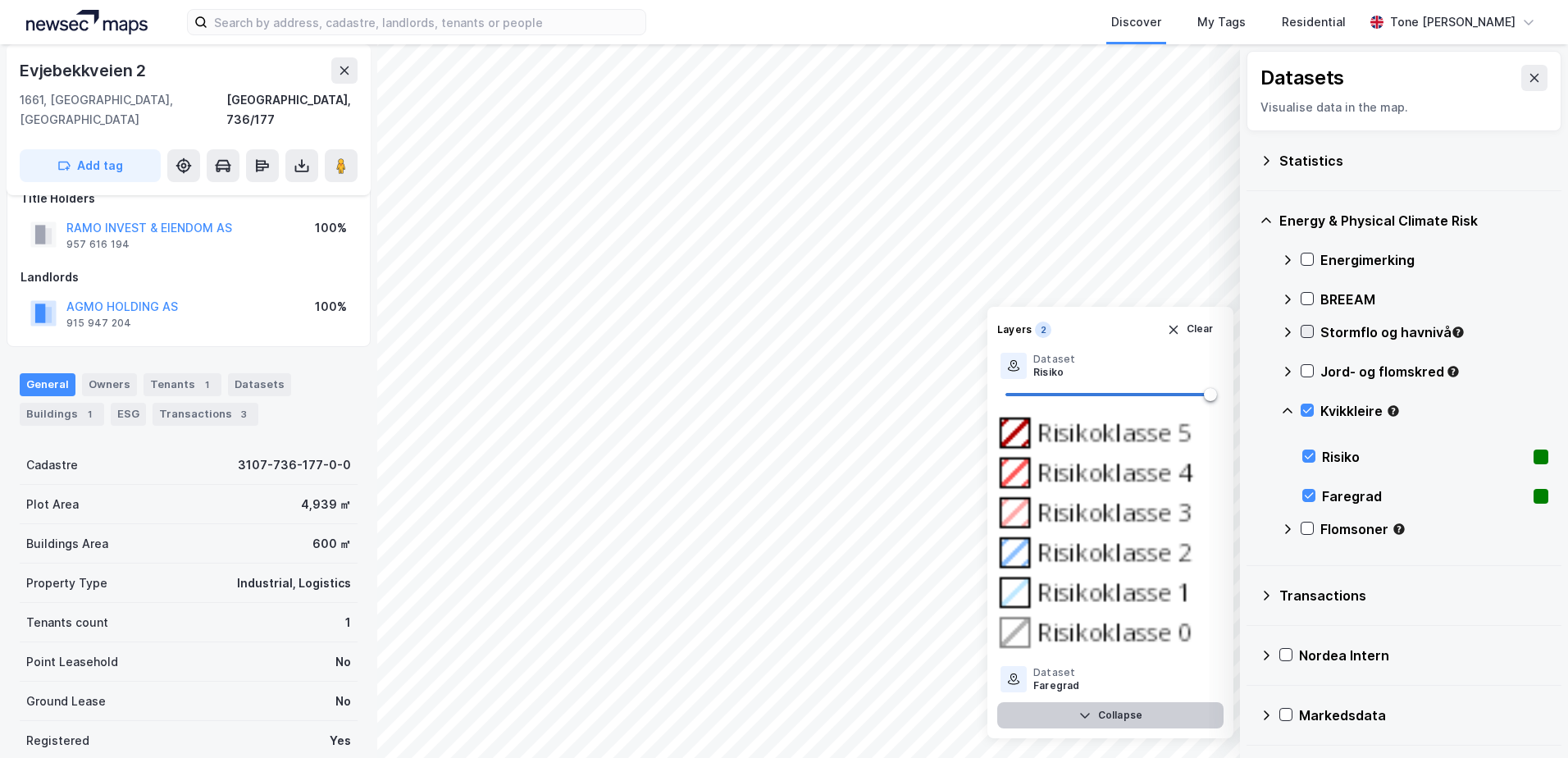
click at [1160, 711] on button "Collapse" at bounding box center [1110, 715] width 226 height 26
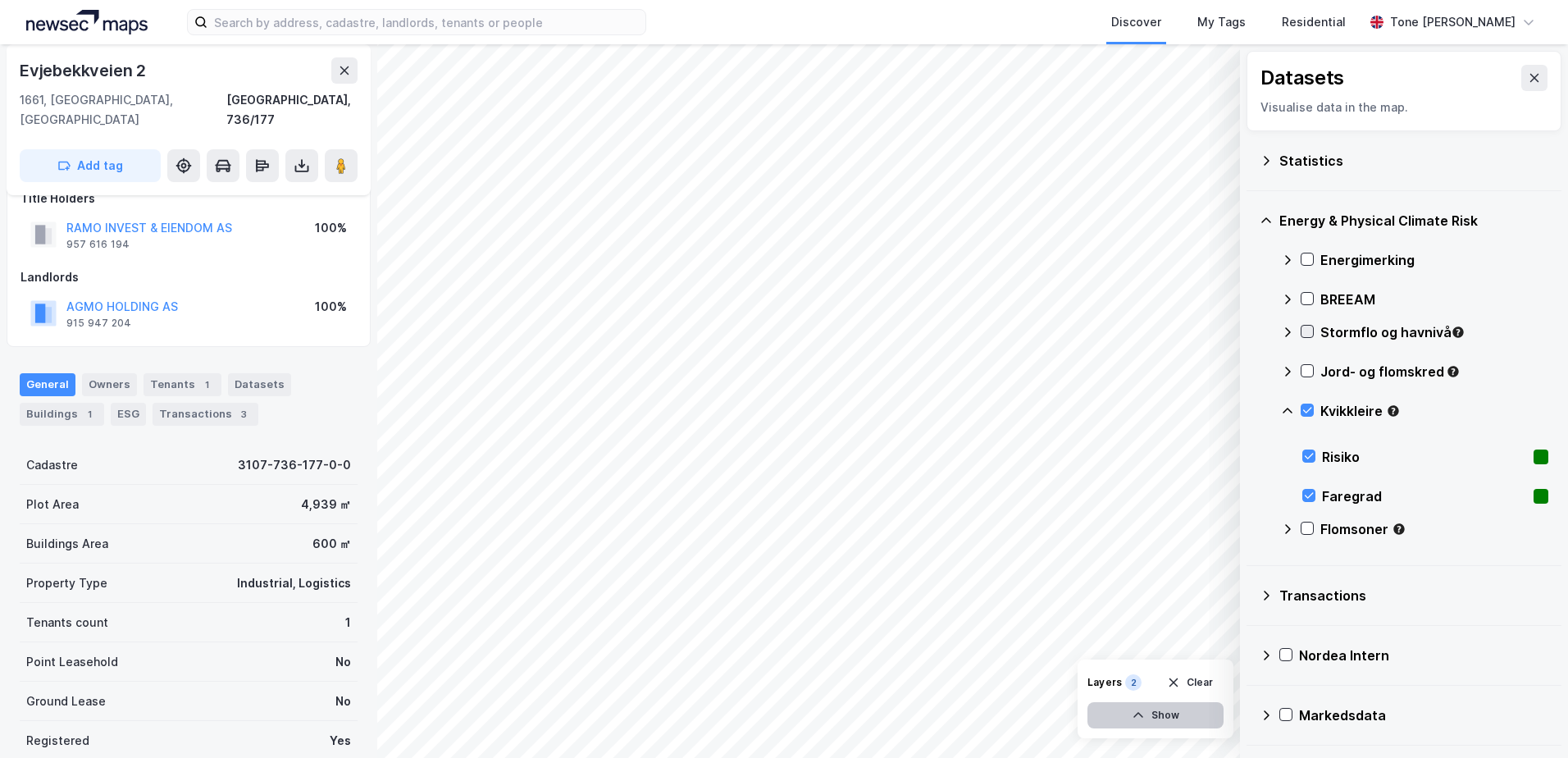
click at [1160, 711] on button "Show" at bounding box center [1156, 715] width 137 height 26
click at [1208, 677] on icon at bounding box center [1207, 678] width 13 height 13
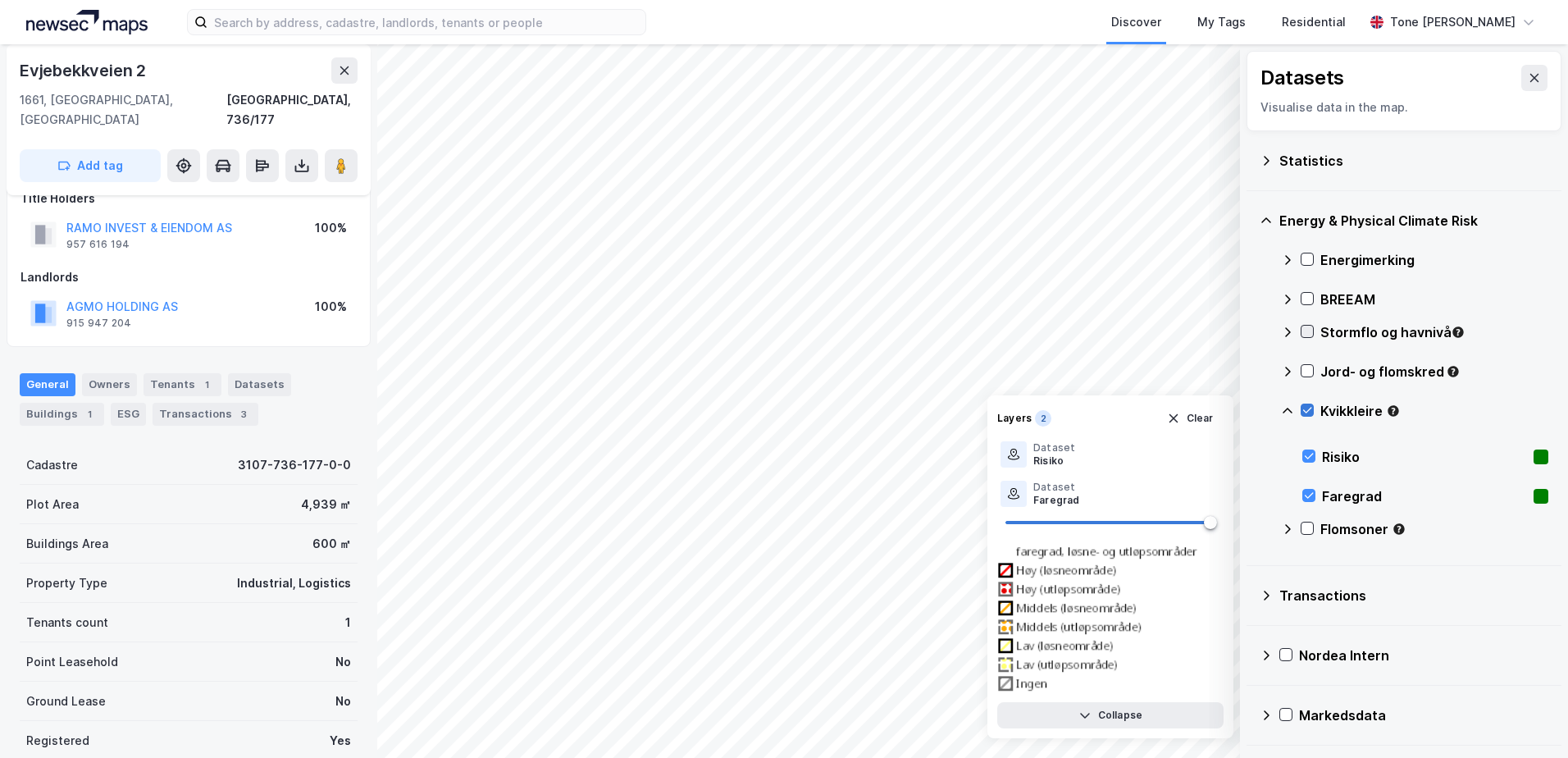
click at [1307, 412] on icon at bounding box center [1307, 410] width 12 height 12
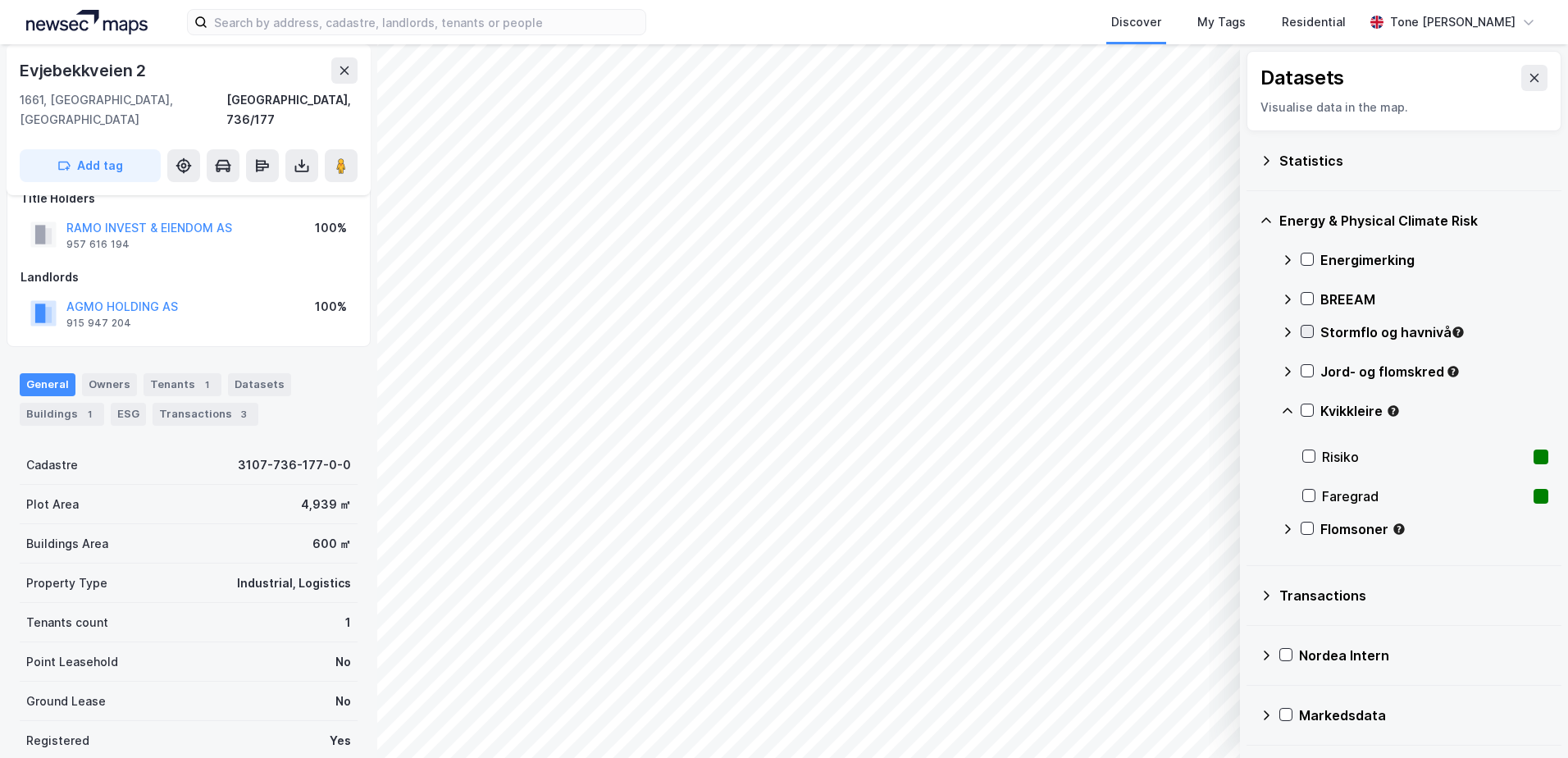
click at [1287, 410] on icon at bounding box center [1287, 410] width 13 height 13
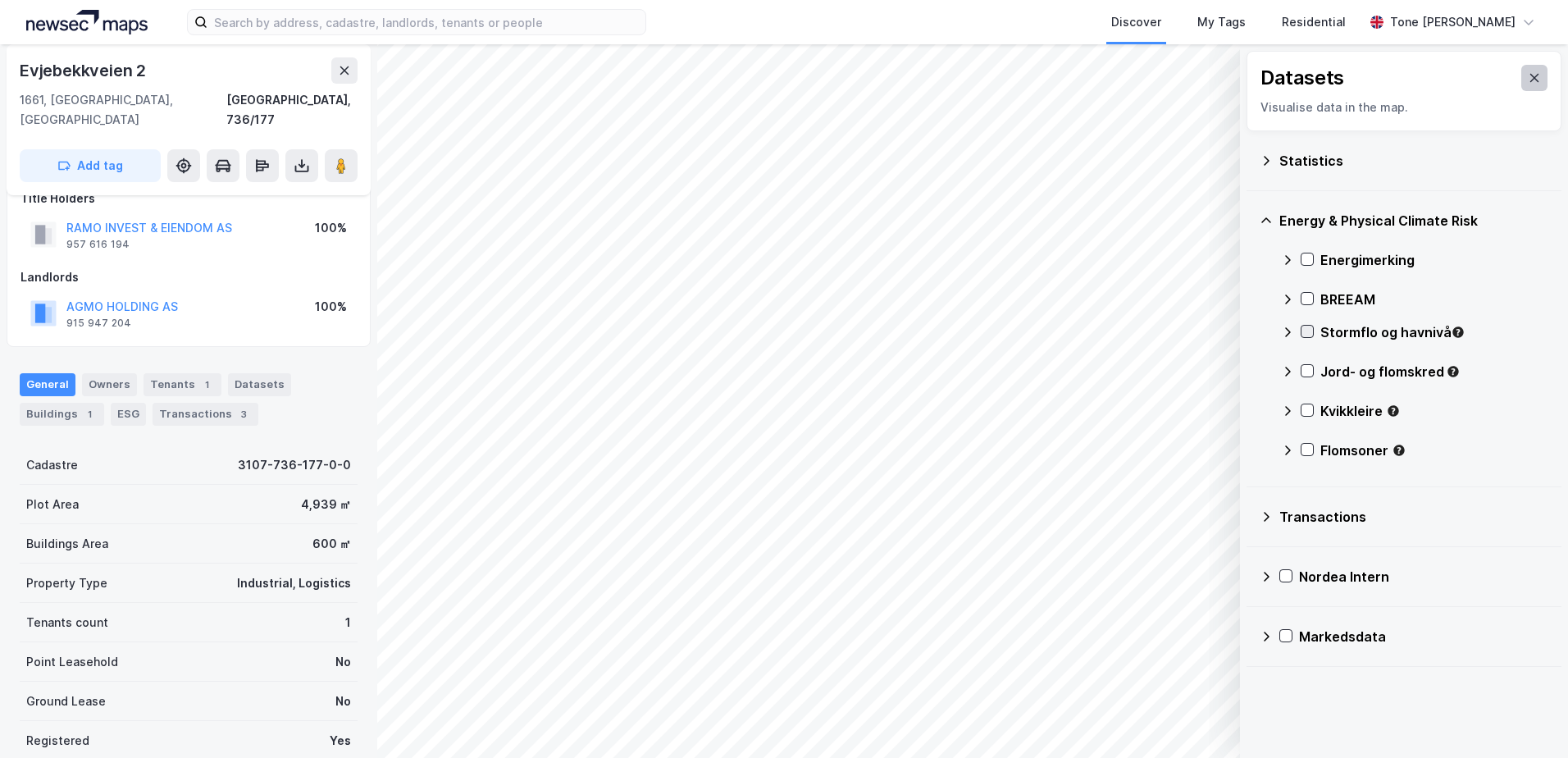
click at [1528, 74] on icon at bounding box center [1534, 77] width 13 height 13
